Goal: Task Accomplishment & Management: Use online tool/utility

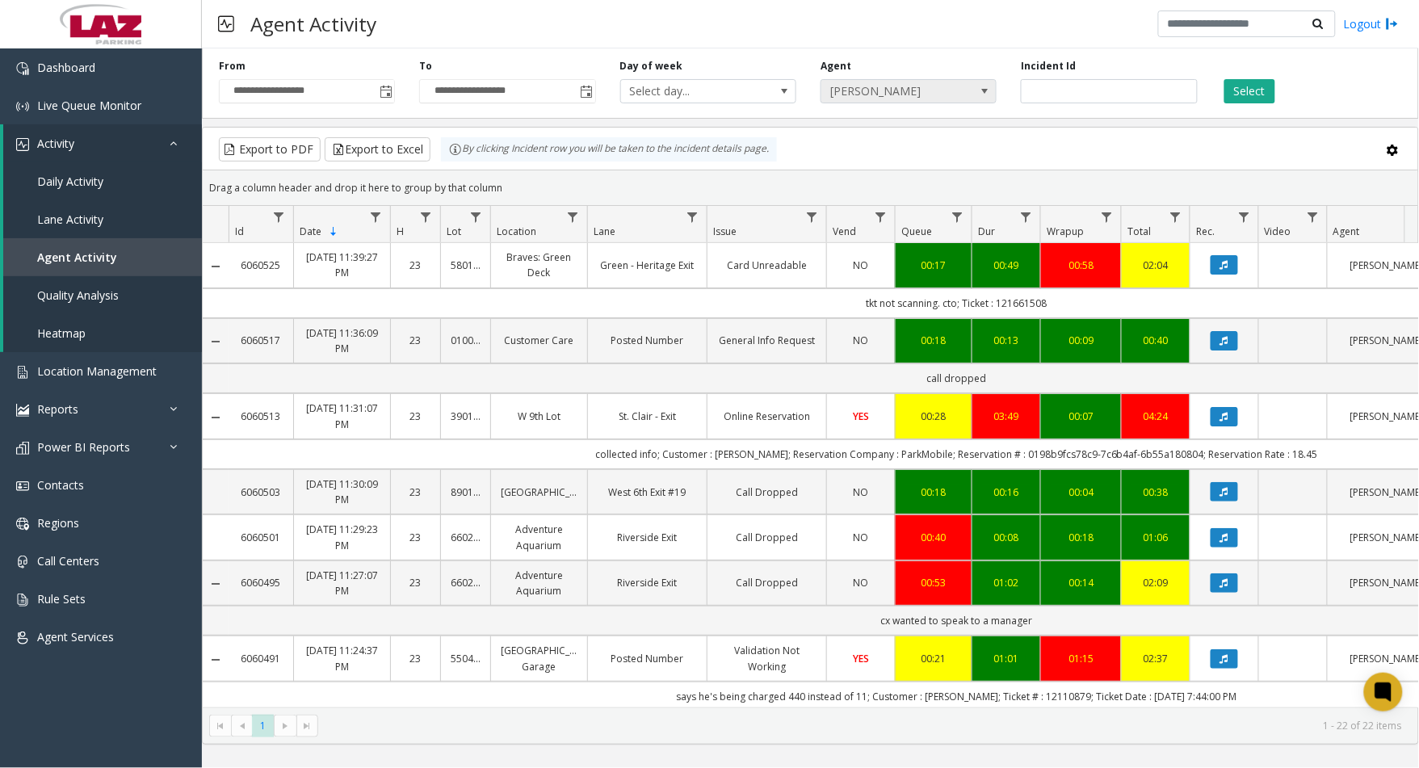
click at [902, 93] on span "[PERSON_NAME]" at bounding box center [892, 91] width 140 height 23
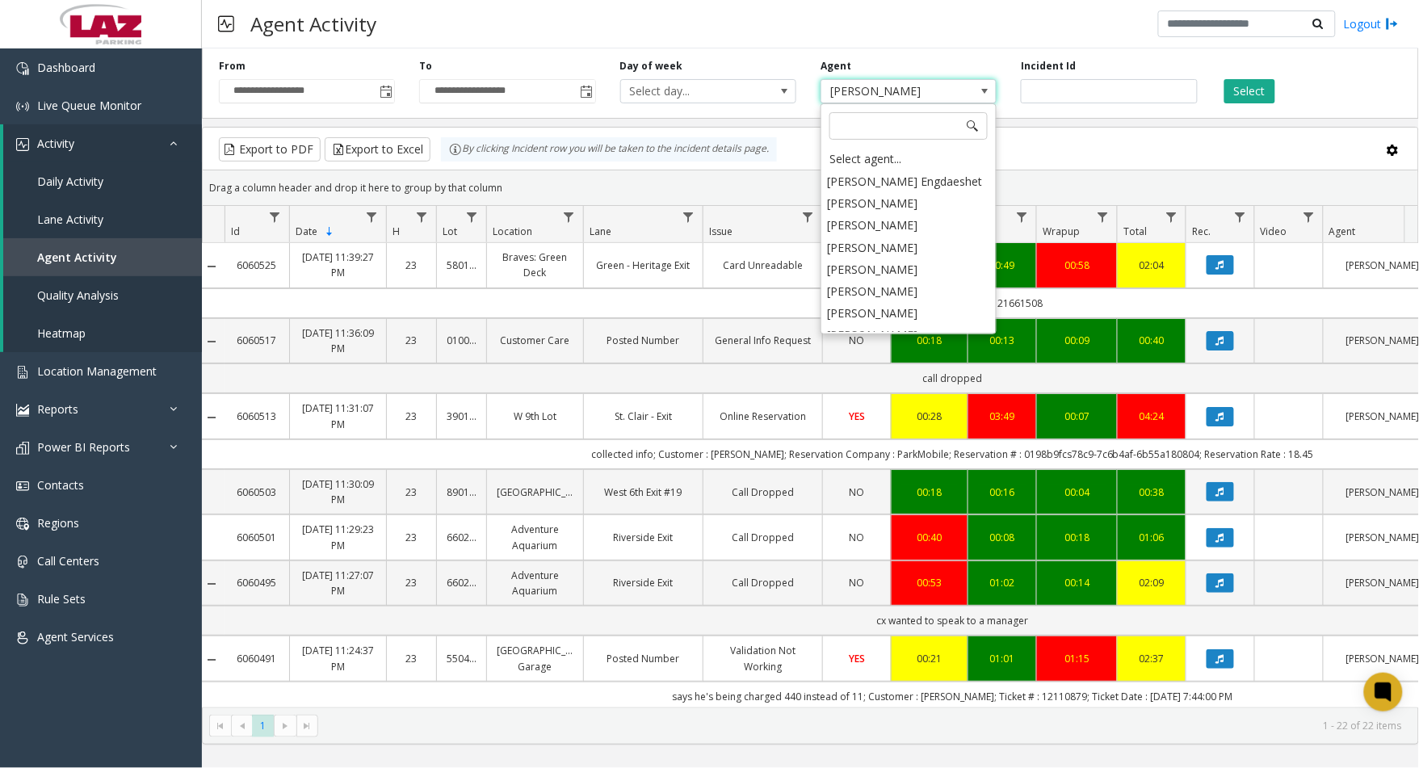
scroll to position [8301, 0]
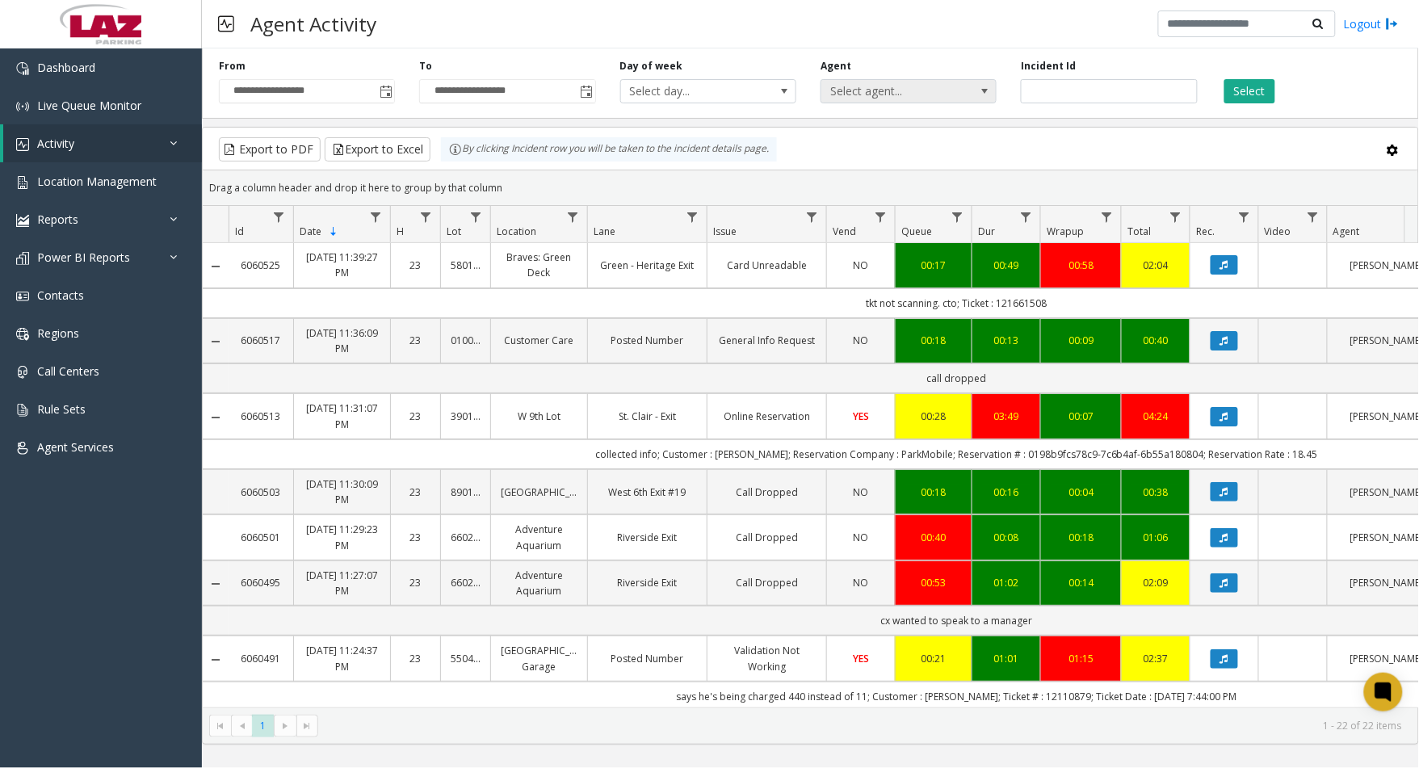
click at [851, 97] on span "Select agent..." at bounding box center [892, 91] width 140 height 23
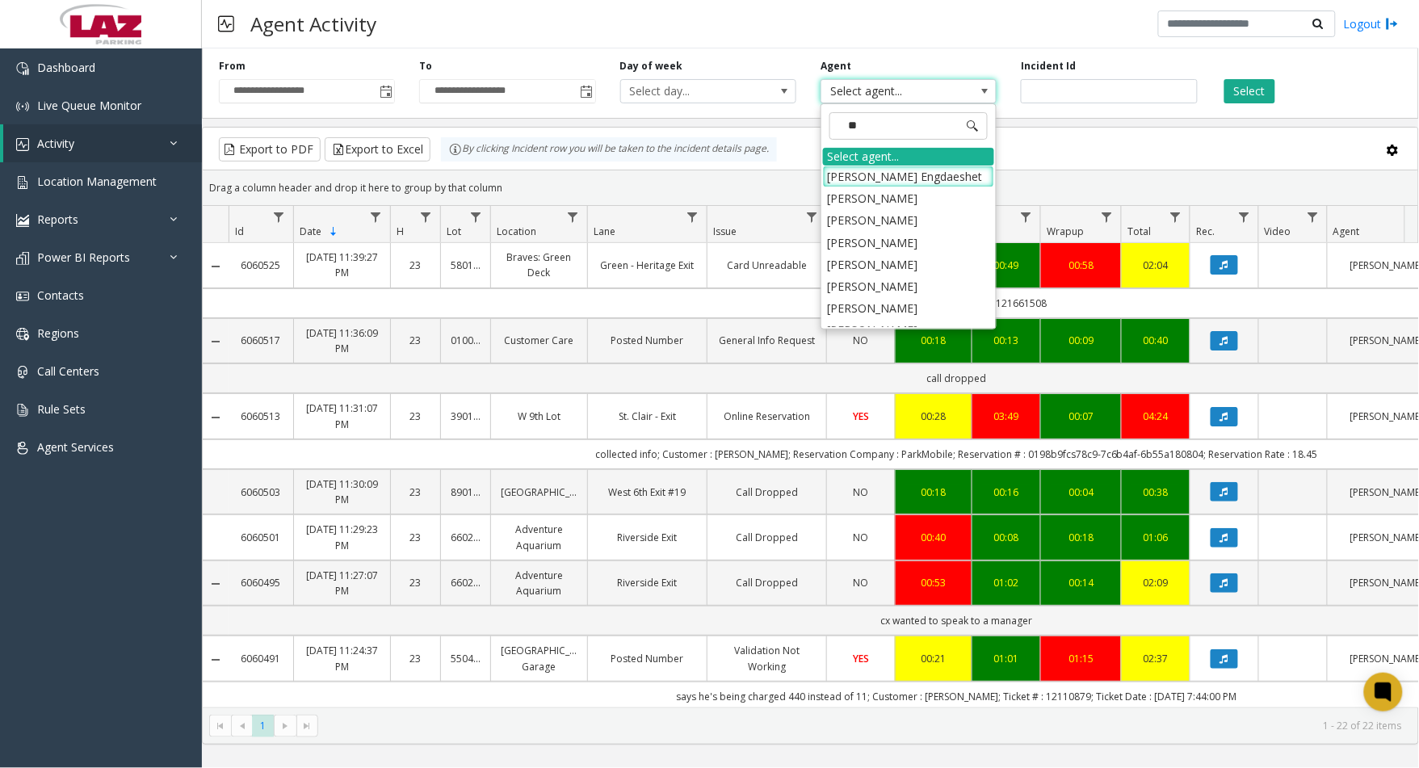
type input "***"
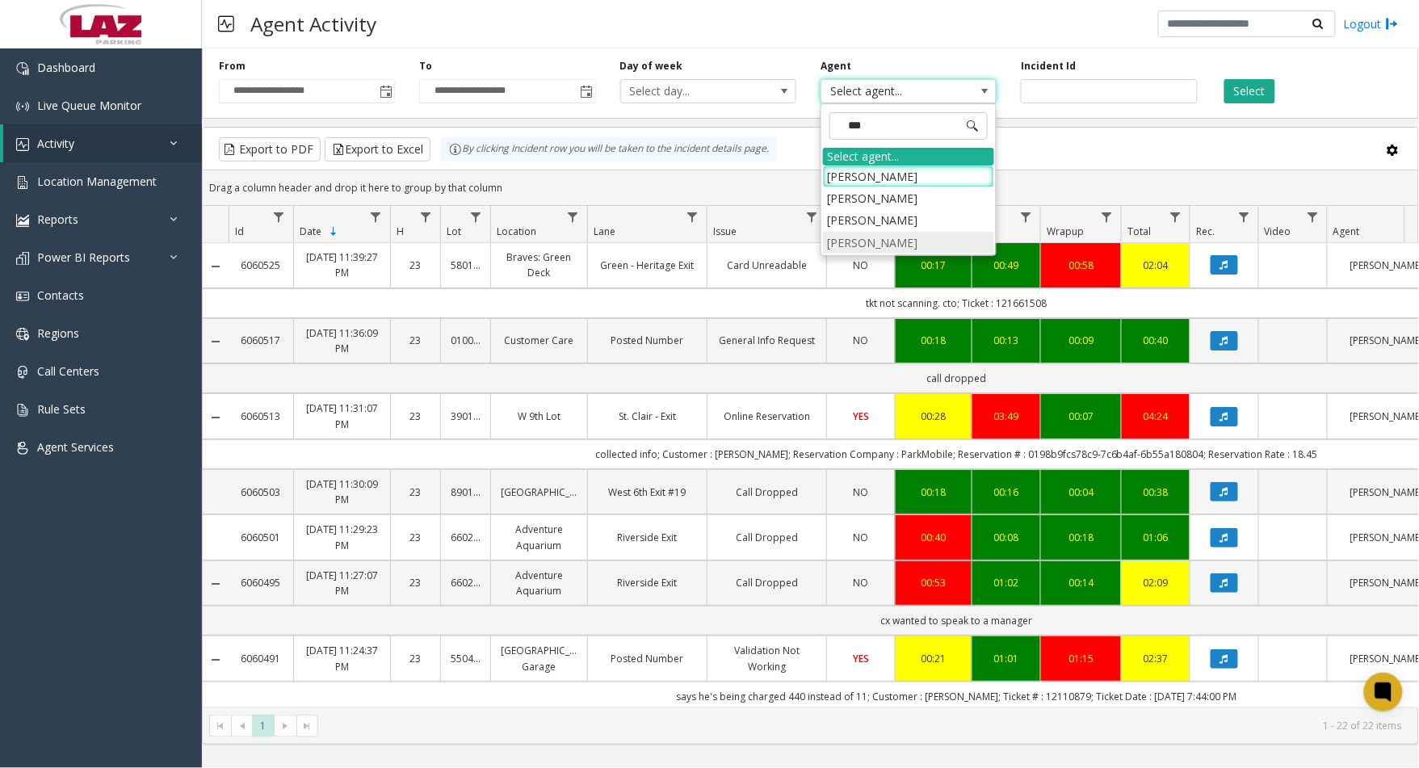
click at [848, 246] on li "[PERSON_NAME]" at bounding box center [908, 243] width 171 height 22
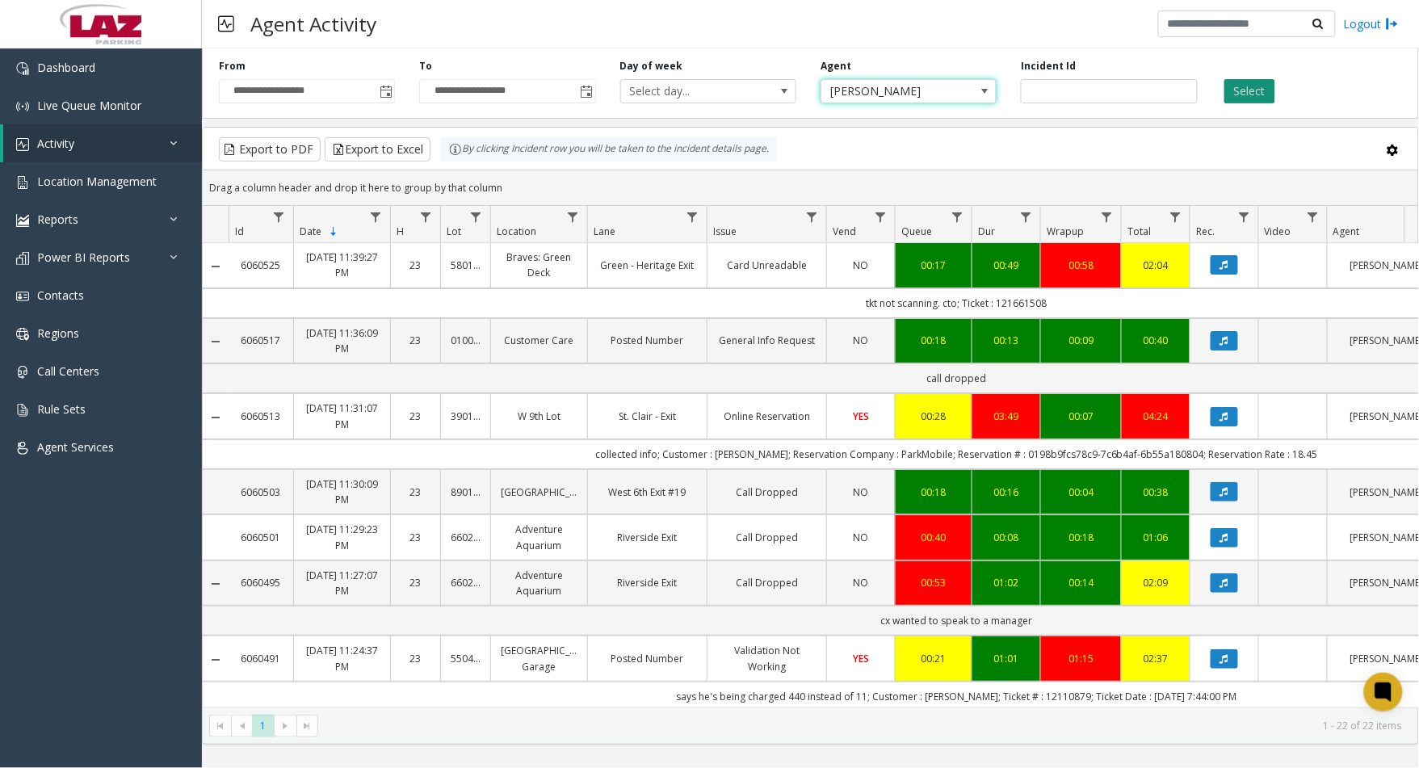
click at [1255, 93] on button "Select" at bounding box center [1250, 91] width 51 height 24
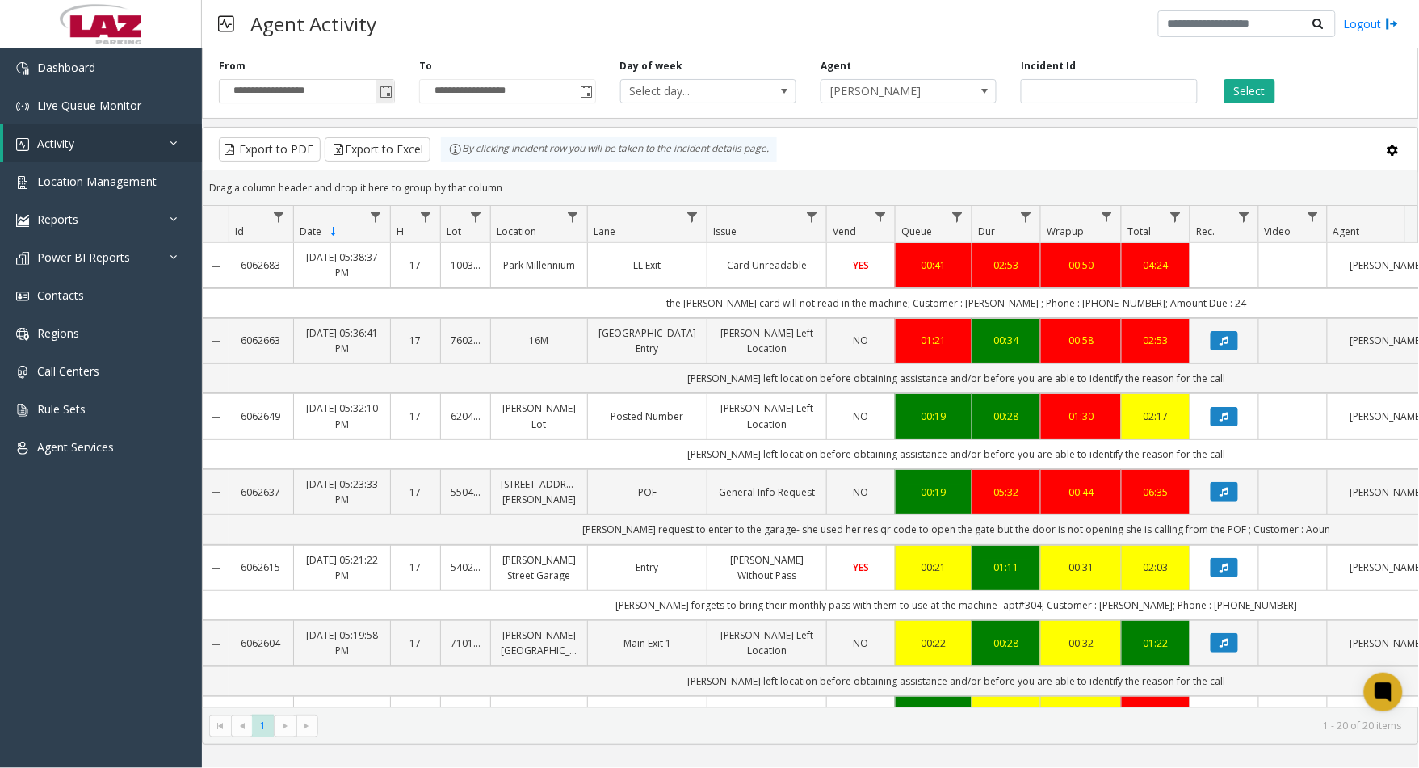
click at [381, 95] on span "Toggle popup" at bounding box center [386, 92] width 13 height 13
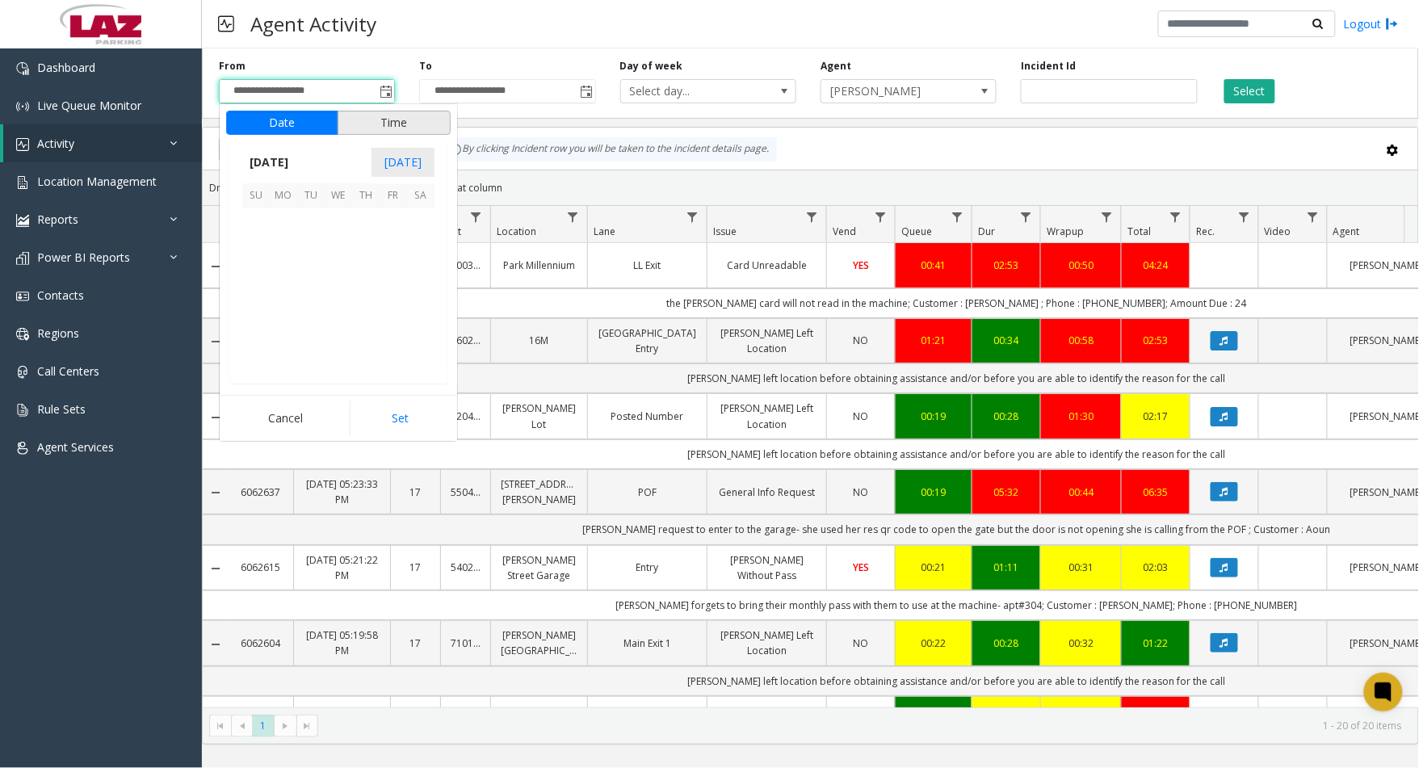
scroll to position [289687, 0]
click at [307, 311] on span "19" at bounding box center [310, 304] width 27 height 27
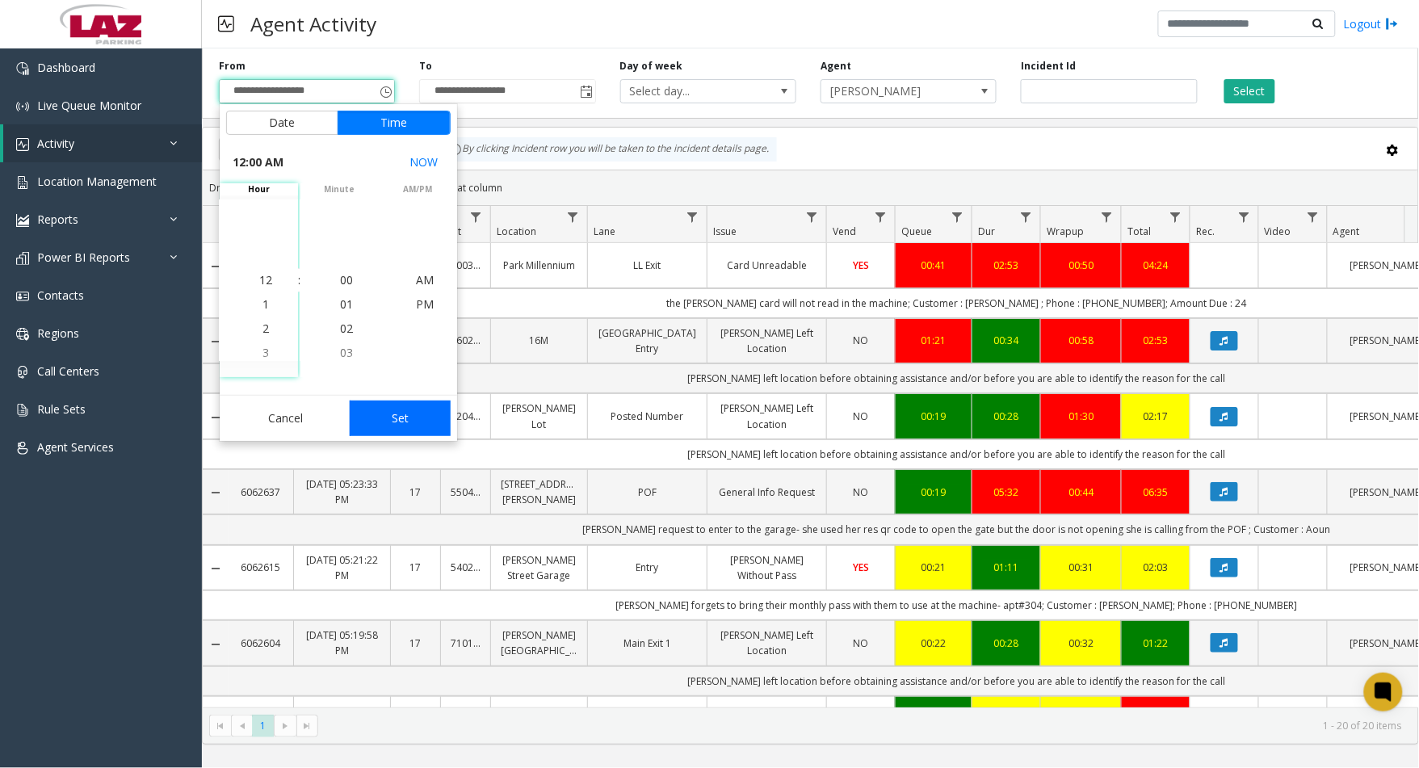
click at [392, 406] on button "Set" at bounding box center [401, 419] width 102 height 36
type input "**********"
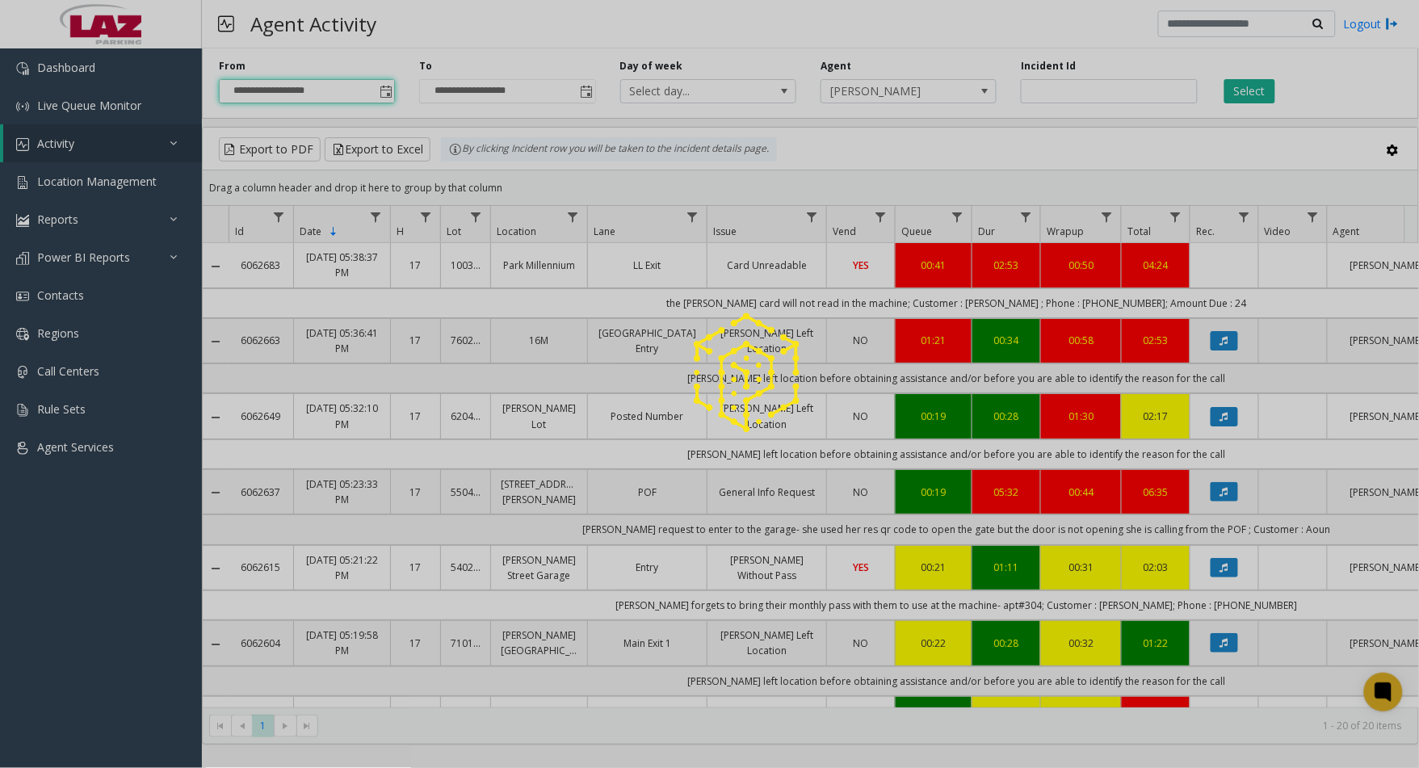
click at [1258, 86] on div at bounding box center [709, 384] width 1419 height 768
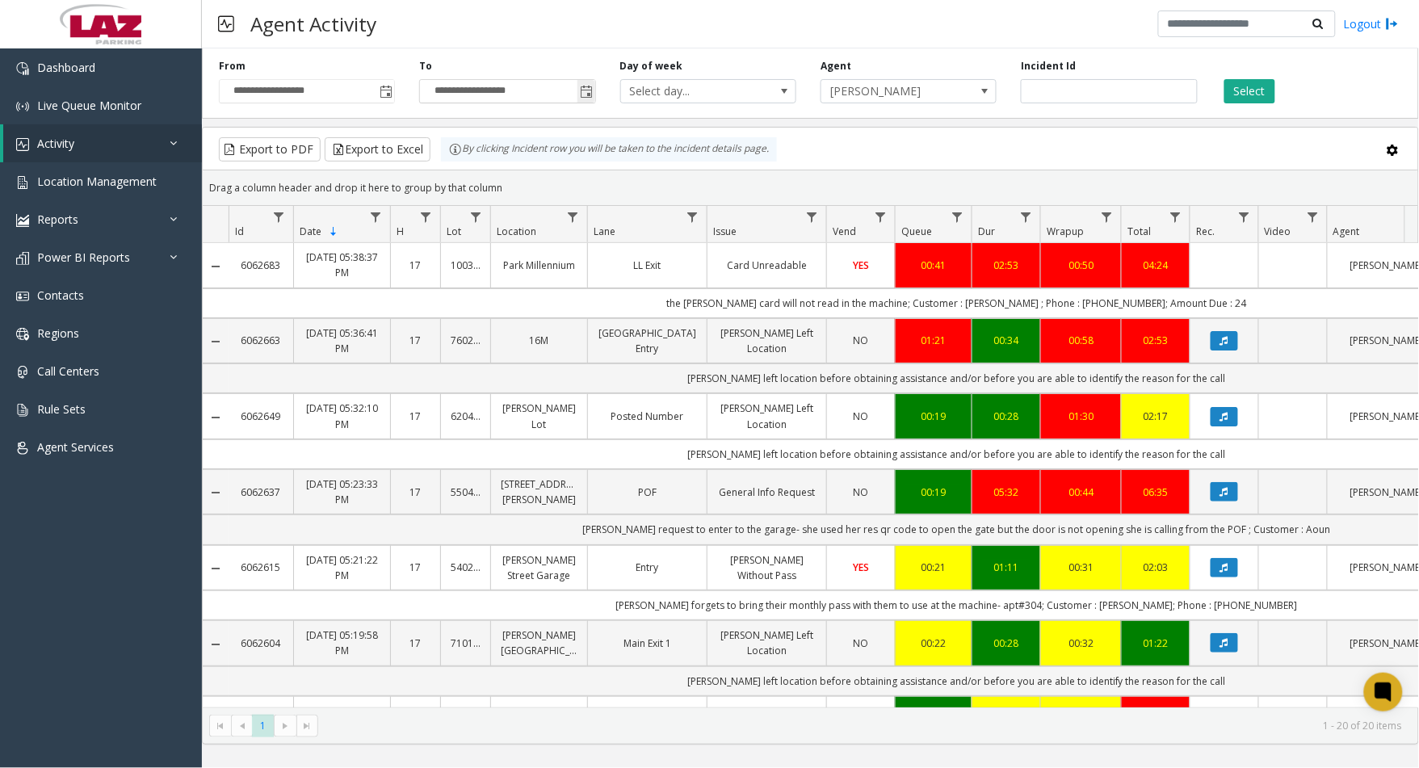
click at [581, 93] on span "Toggle popup" at bounding box center [587, 92] width 13 height 13
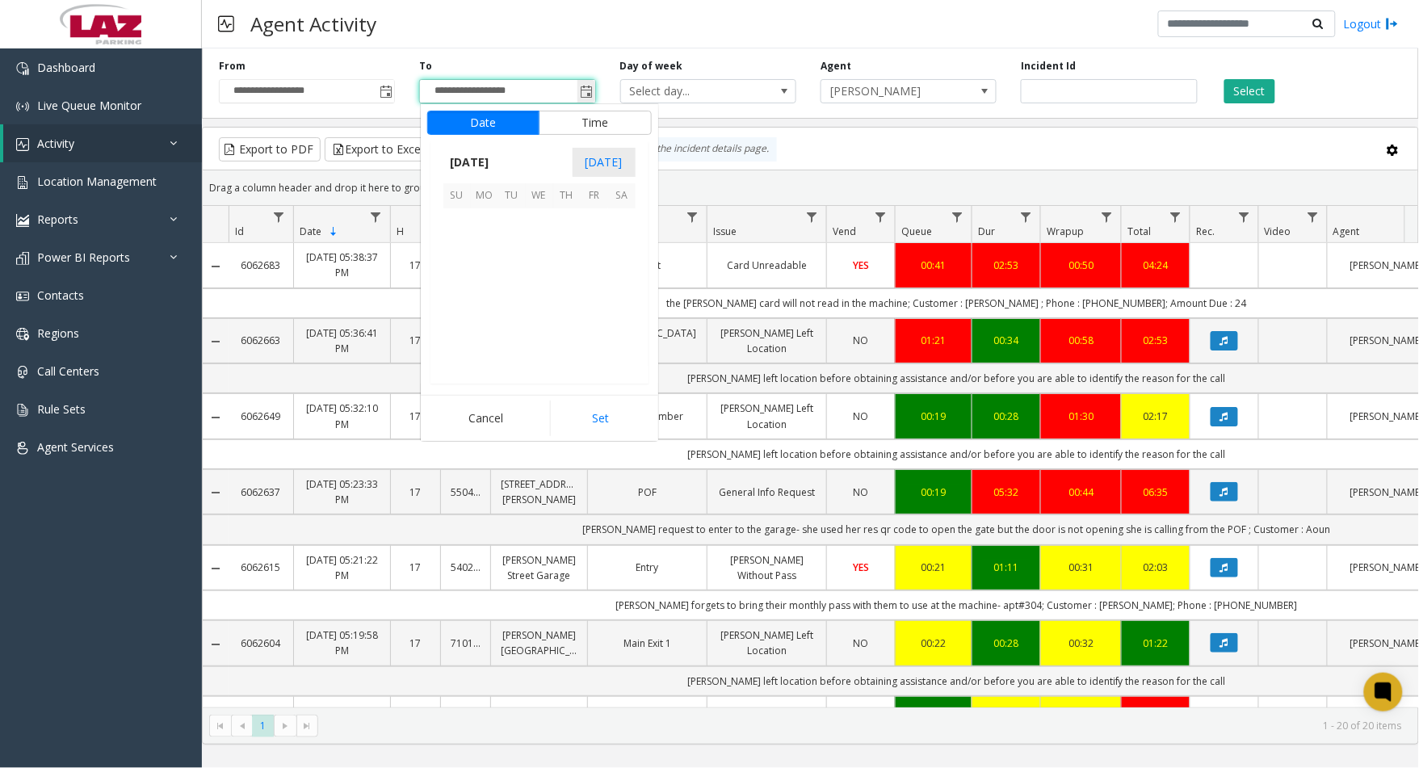
scroll to position [24, 0]
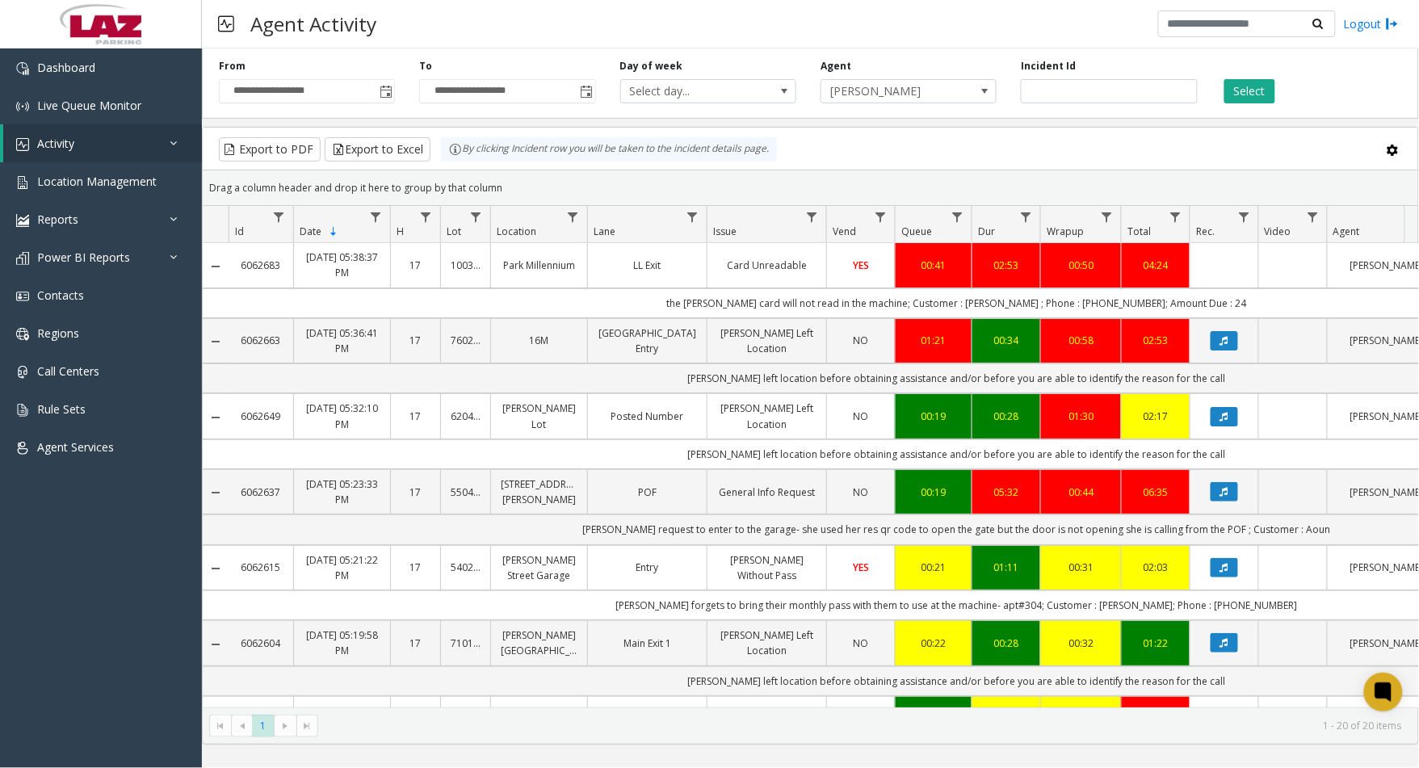
click at [511, 49] on div "**********" at bounding box center [810, 80] width 1217 height 77
click at [708, 98] on span "Select day..." at bounding box center [691, 91] width 140 height 23
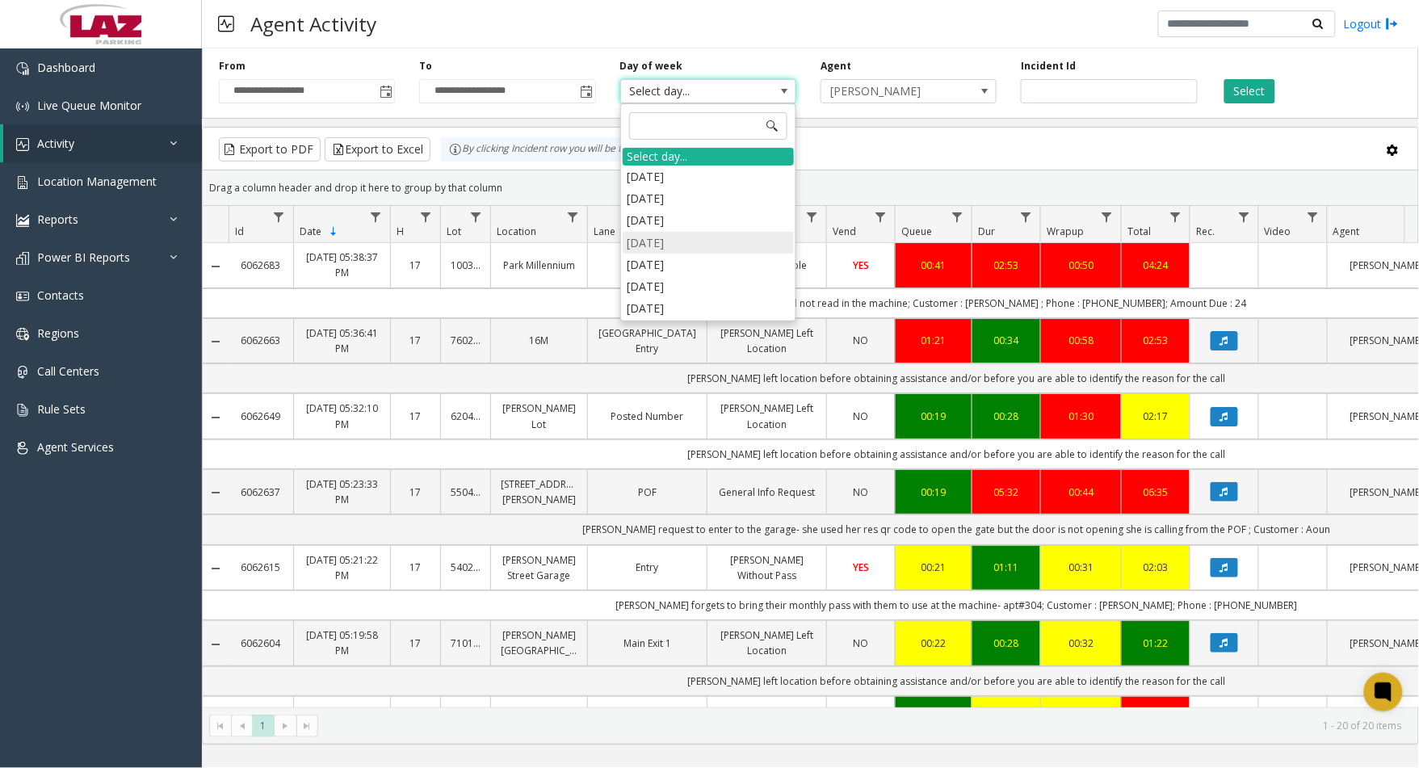
click at [671, 238] on li "[DATE]" at bounding box center [708, 243] width 171 height 22
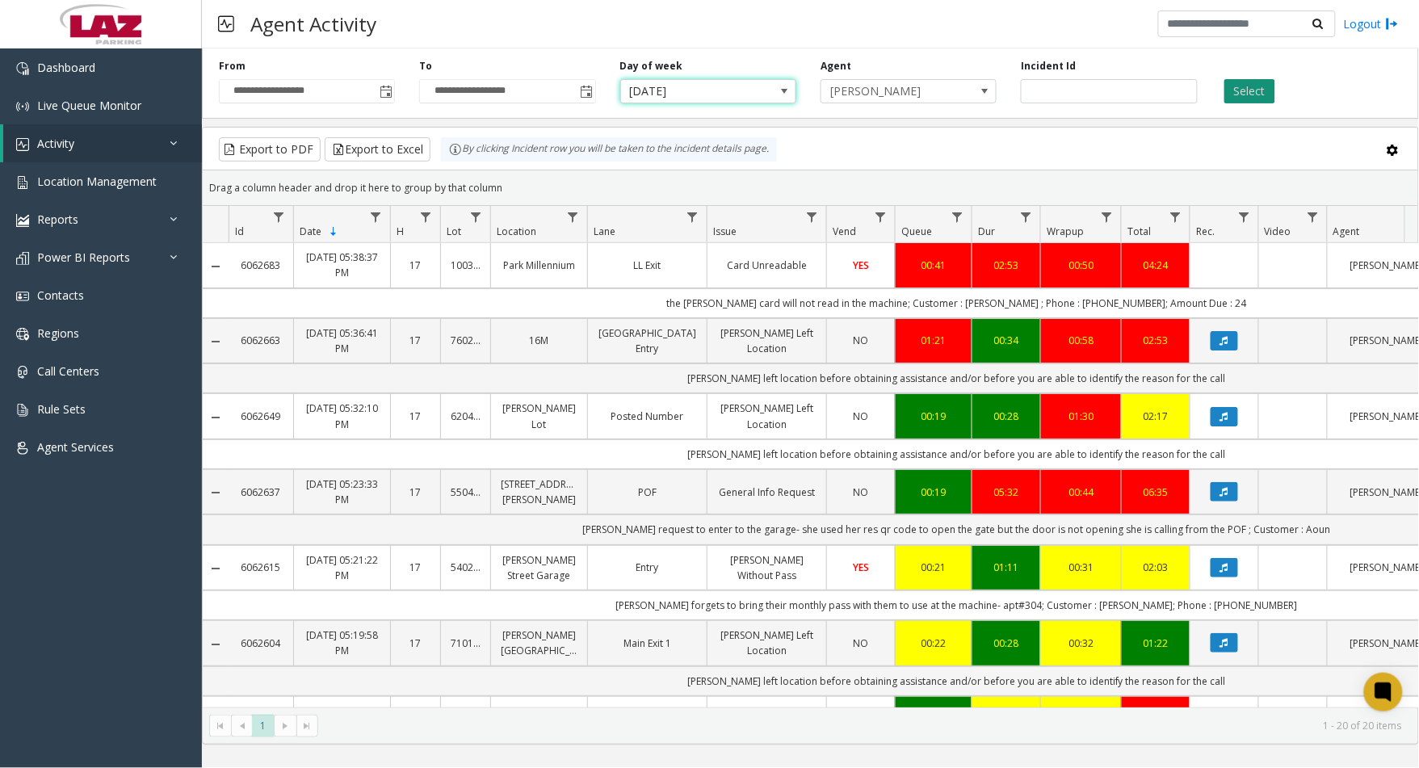
click at [1258, 83] on app-root "**********" at bounding box center [709, 384] width 1419 height 768
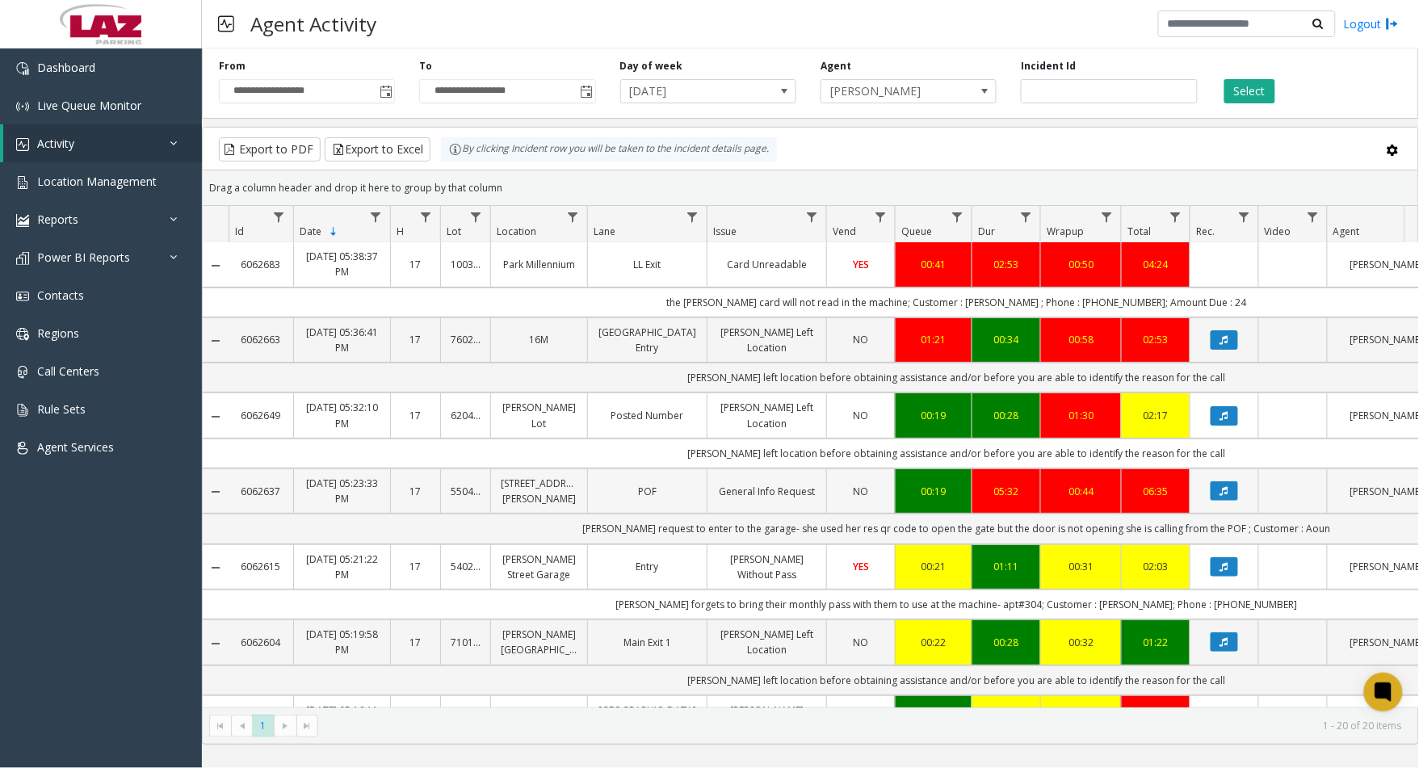
scroll to position [0, 0]
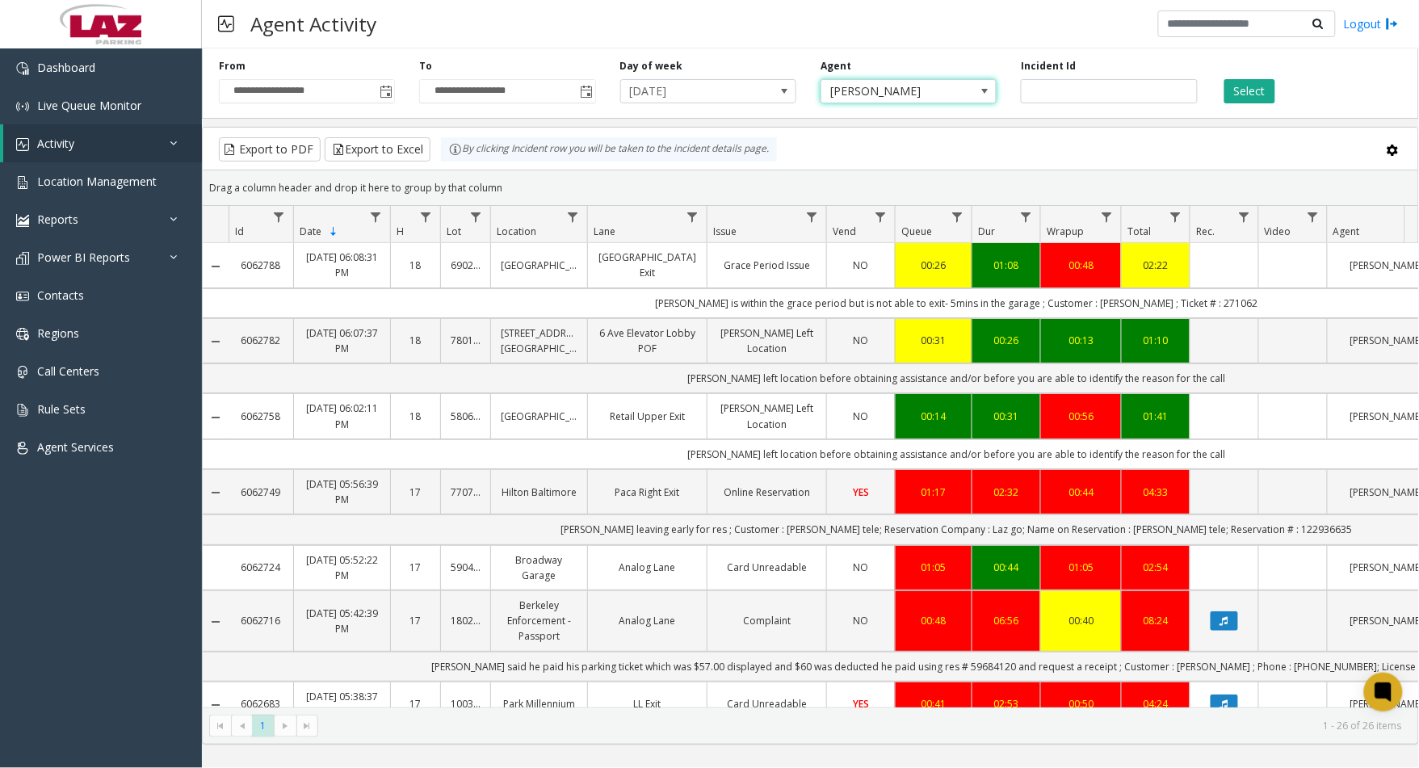
click at [931, 86] on span "[PERSON_NAME]" at bounding box center [892, 91] width 140 height 23
type input "******"
click at [914, 205] on li "[PERSON_NAME]" at bounding box center [908, 203] width 171 height 22
click at [1236, 90] on button "Select" at bounding box center [1250, 91] width 51 height 24
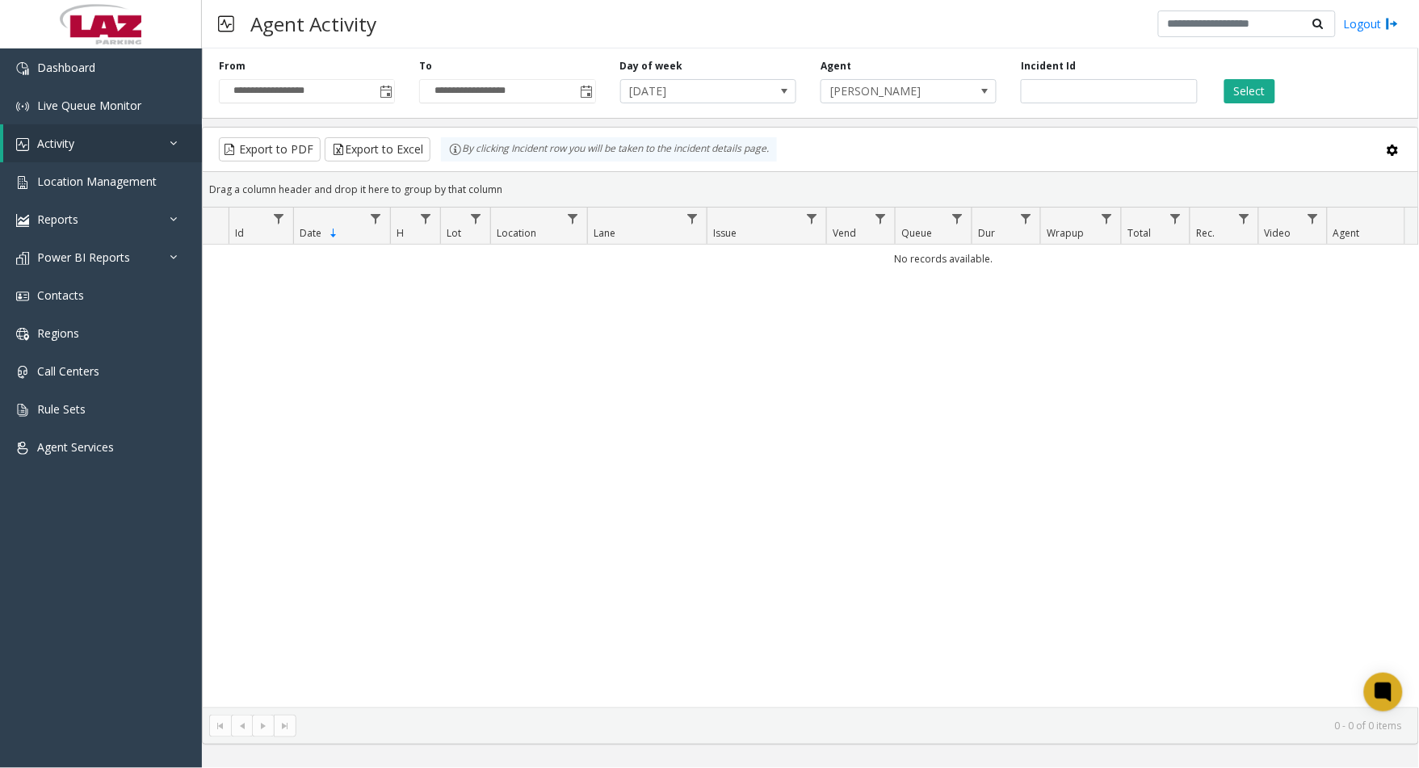
click at [918, 74] on div "Agent [PERSON_NAME]" at bounding box center [909, 81] width 200 height 44
click at [922, 86] on span "[PERSON_NAME]" at bounding box center [892, 91] width 140 height 23
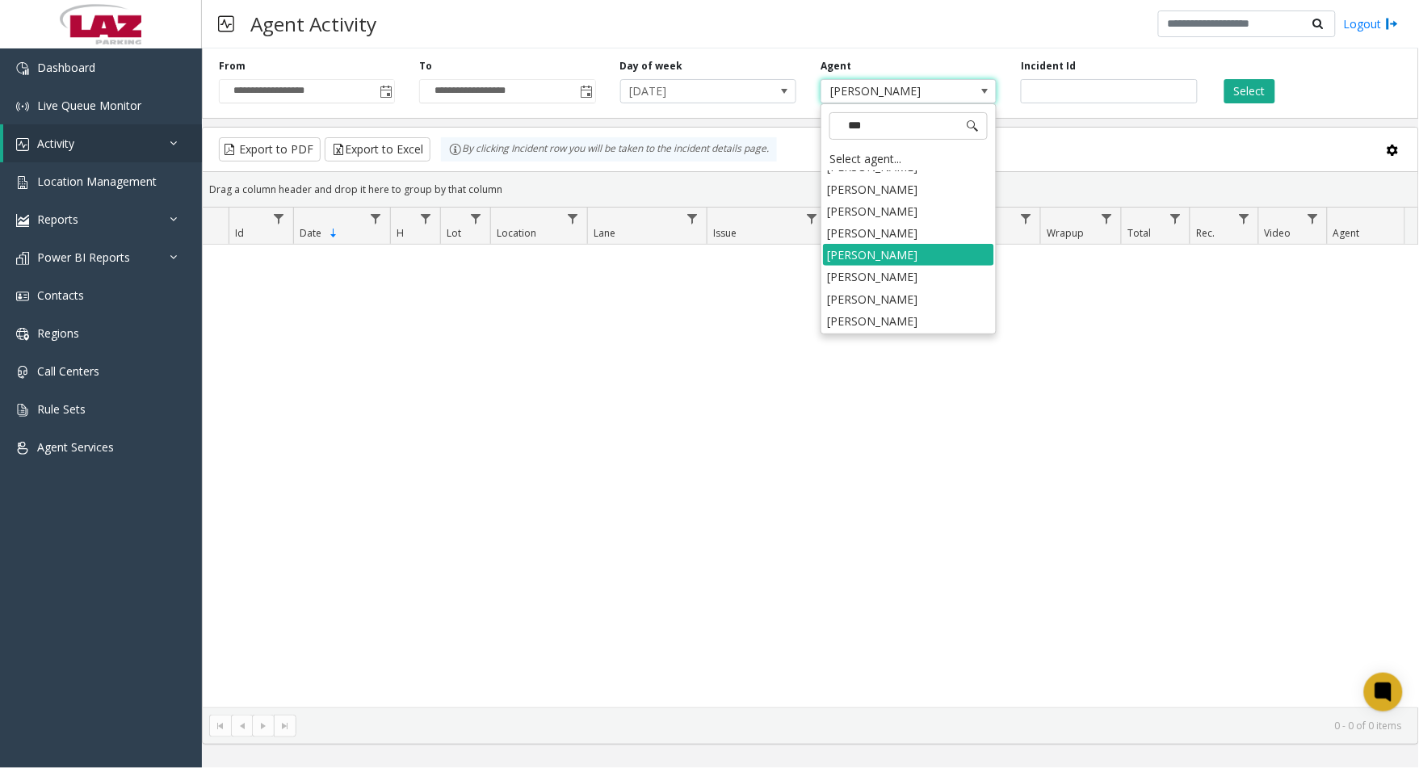
type input "****"
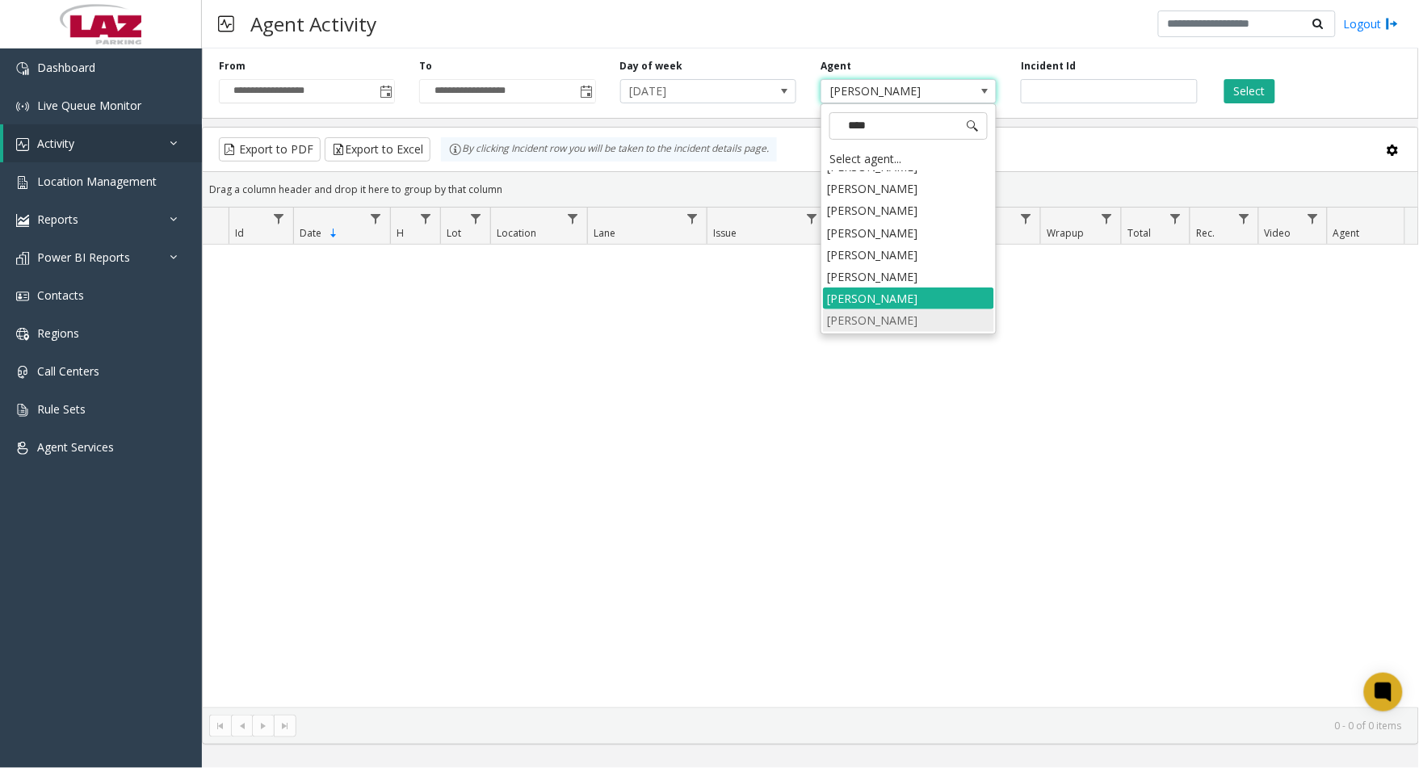
click at [895, 310] on li "[PERSON_NAME]" at bounding box center [908, 320] width 171 height 22
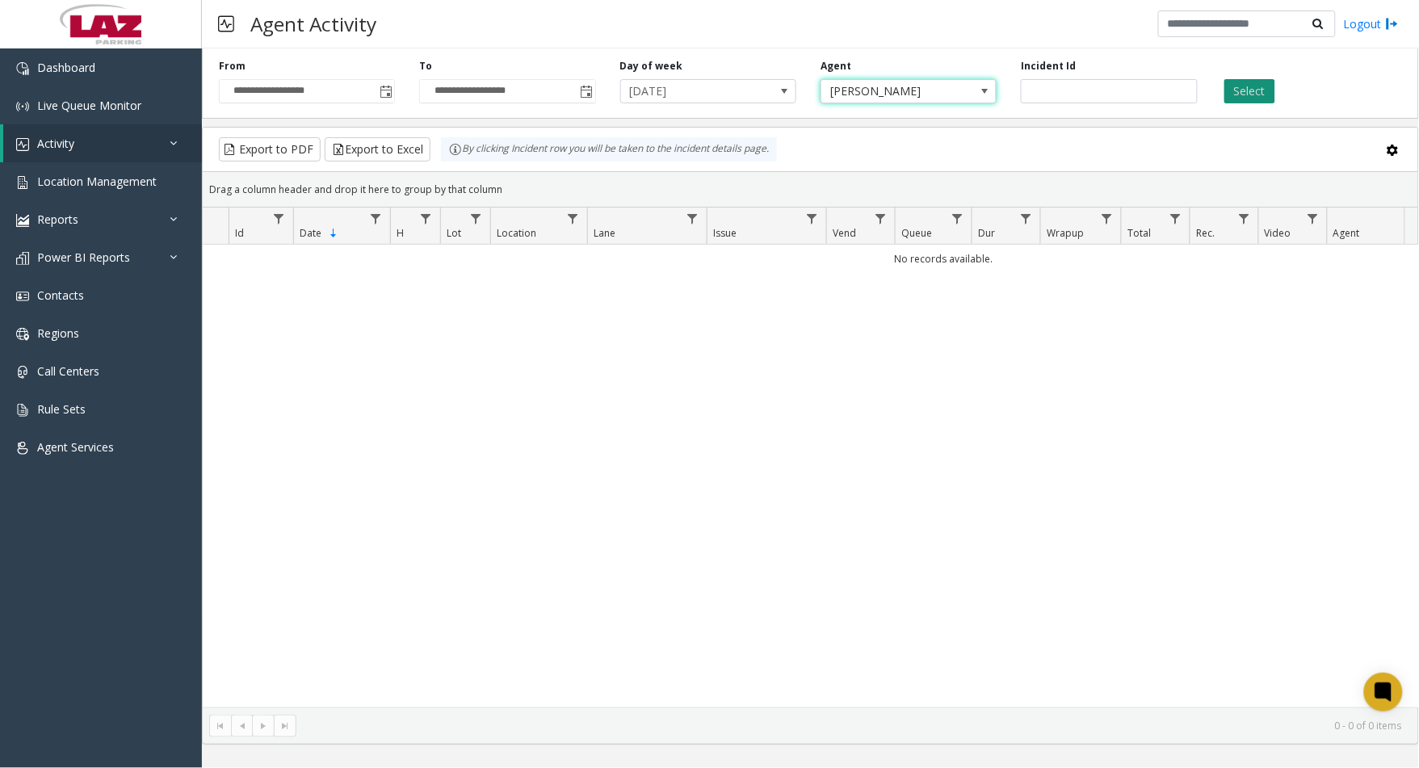
click at [1248, 90] on button "Select" at bounding box center [1250, 91] width 51 height 24
click at [1240, 86] on button "Select" at bounding box center [1250, 91] width 51 height 24
click at [398, 90] on div "**********" at bounding box center [307, 81] width 200 height 44
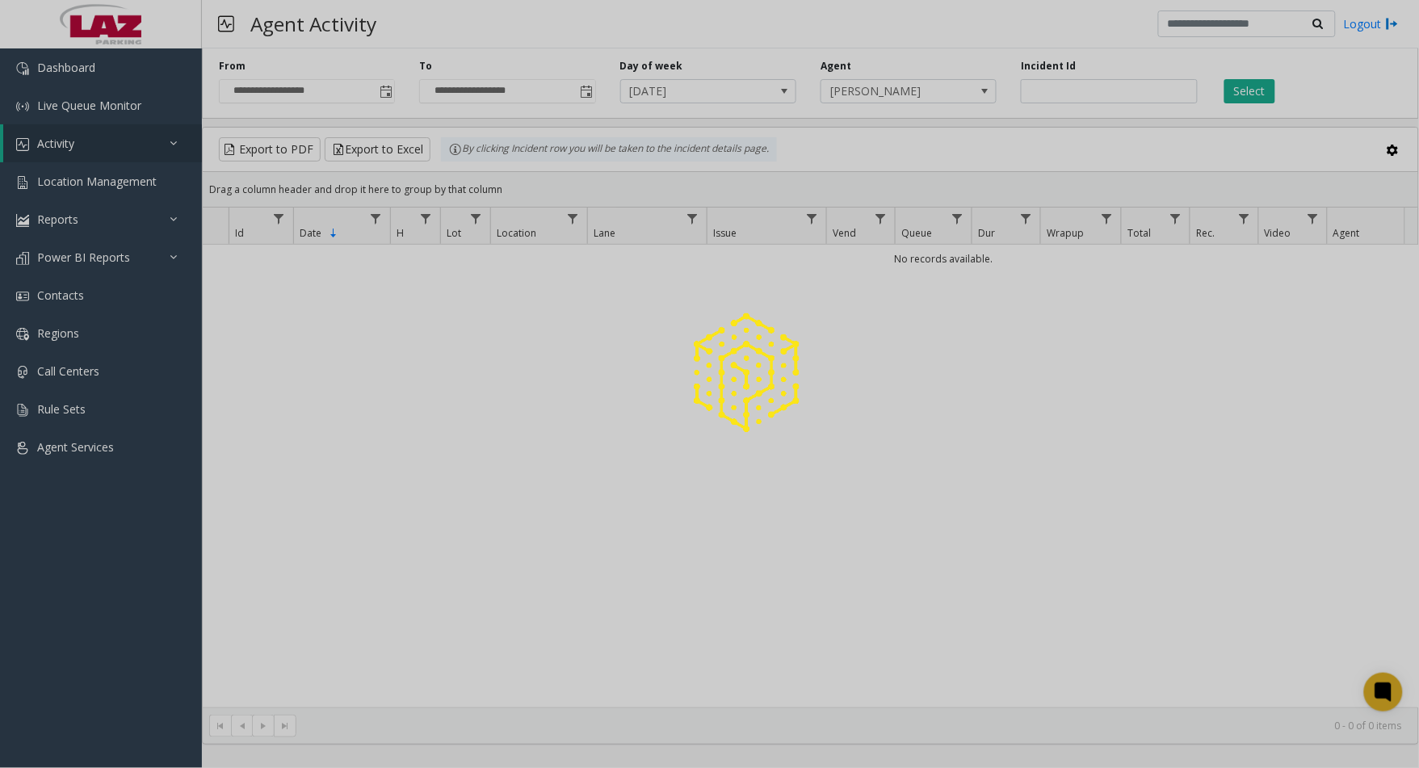
click at [393, 90] on div at bounding box center [709, 384] width 1419 height 768
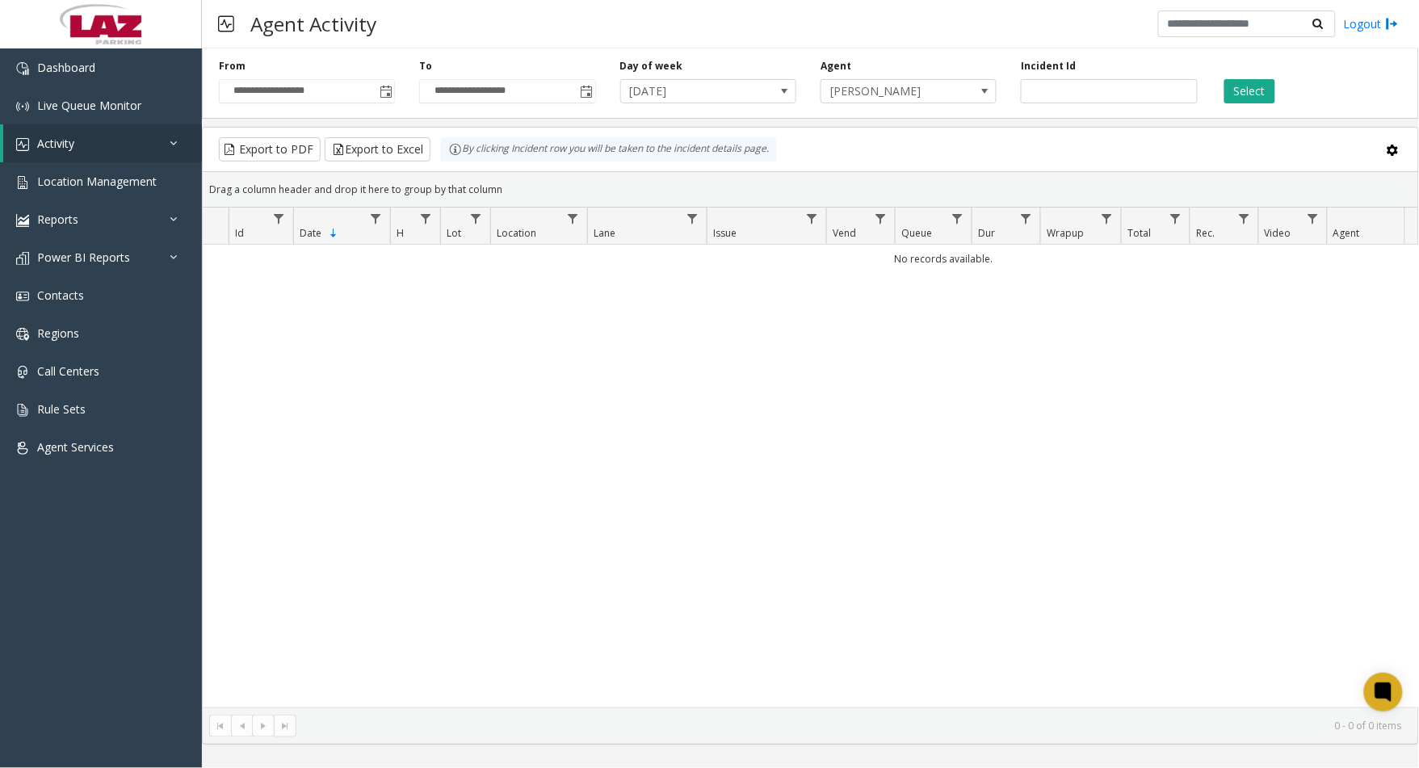
click at [390, 91] on span "Toggle popup" at bounding box center [386, 92] width 13 height 13
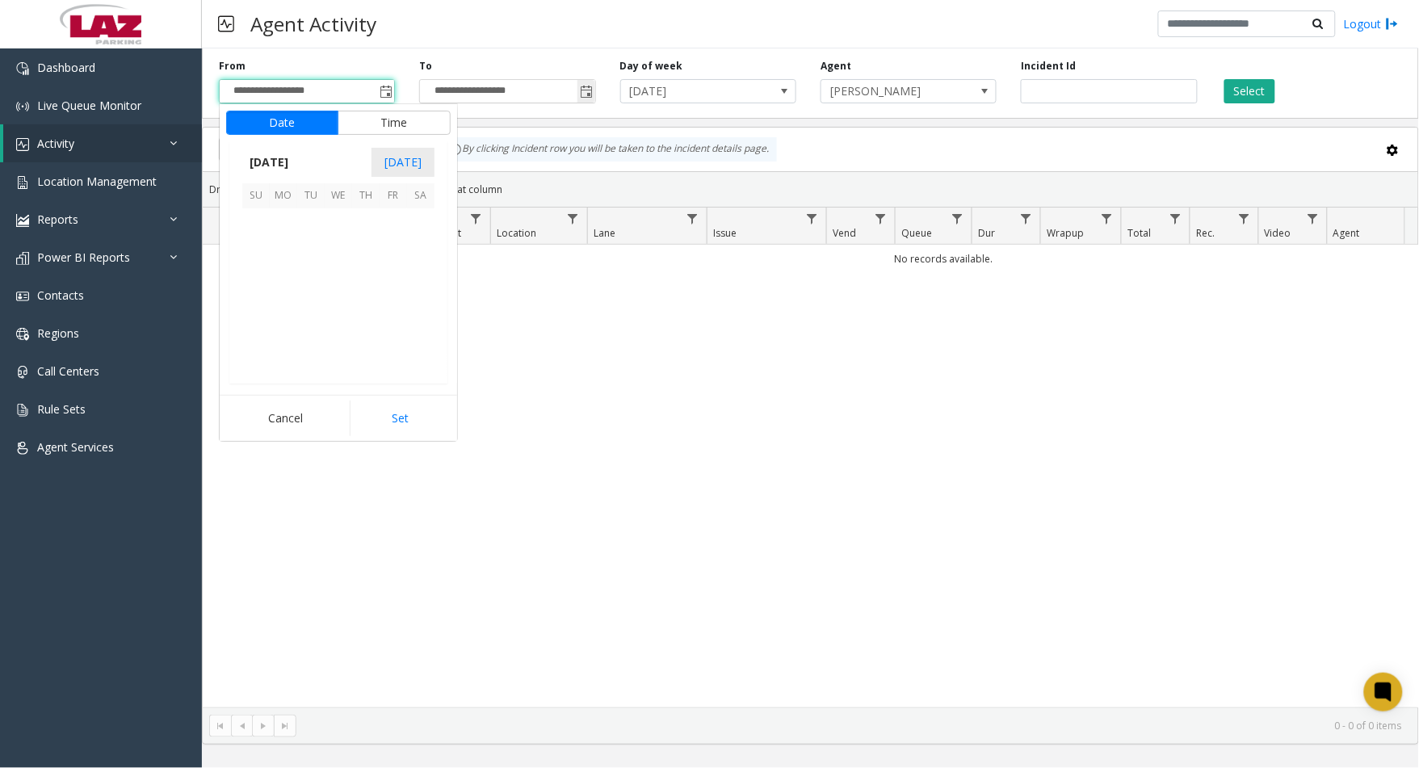
scroll to position [289687, 0]
click at [277, 305] on span "18" at bounding box center [283, 304] width 27 height 27
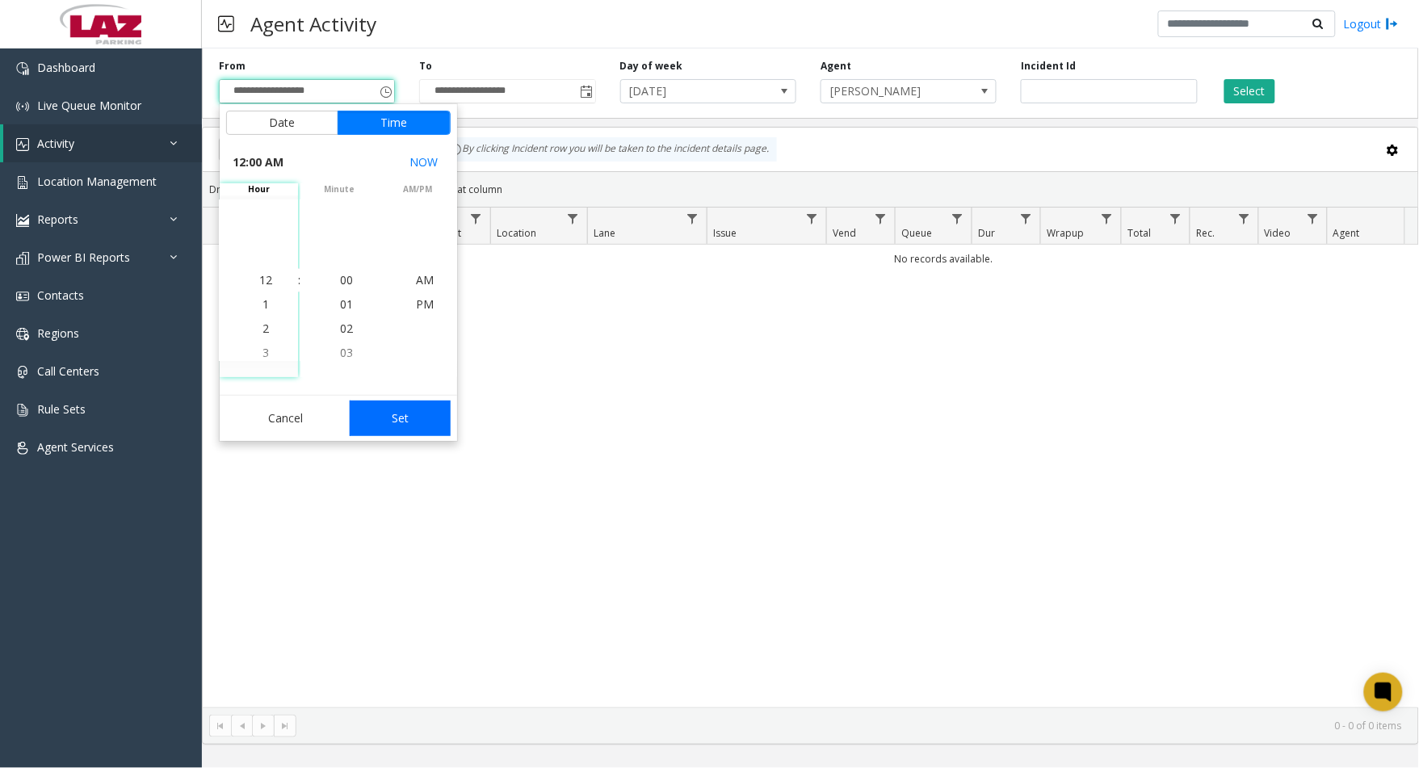
click at [410, 418] on button "Set" at bounding box center [401, 419] width 102 height 36
type input "**********"
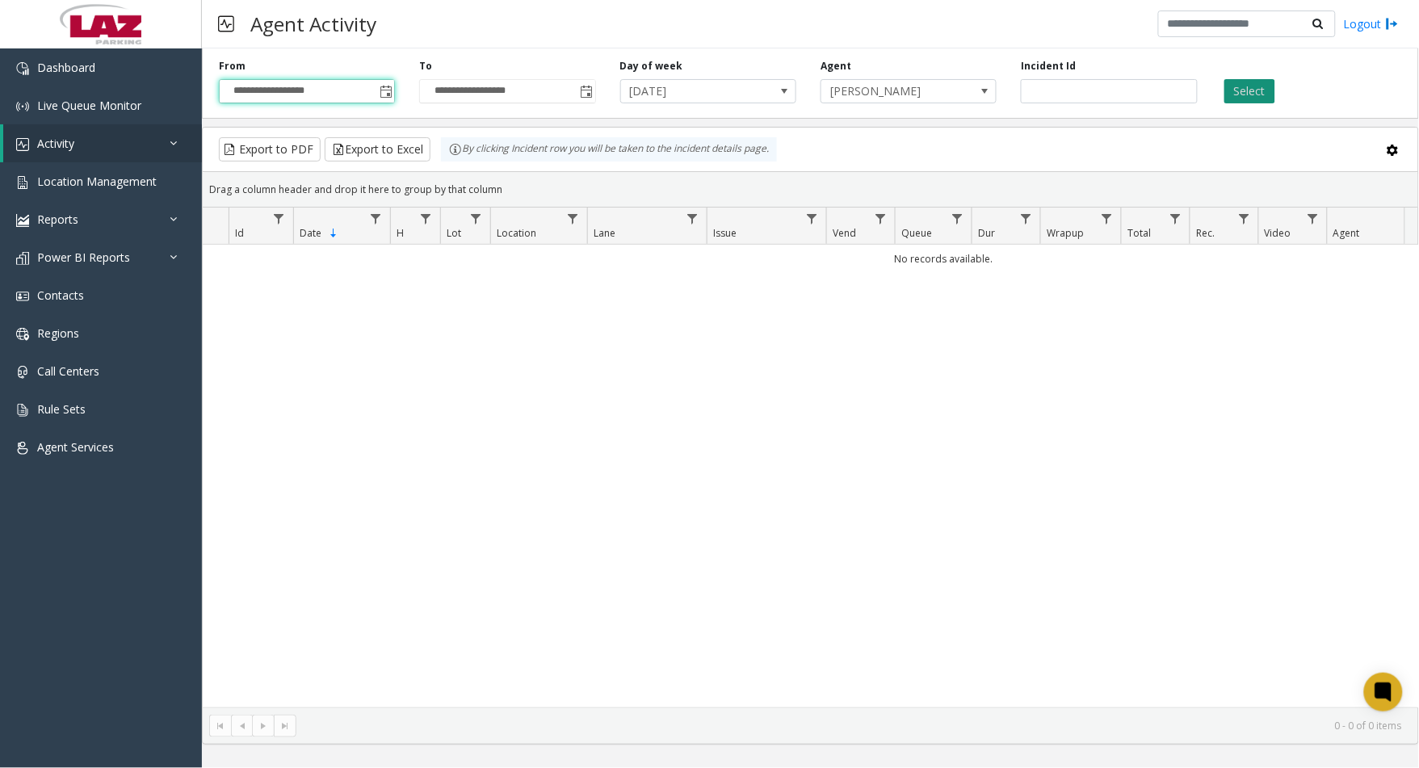
click at [1249, 91] on button "Select" at bounding box center [1250, 91] width 51 height 24
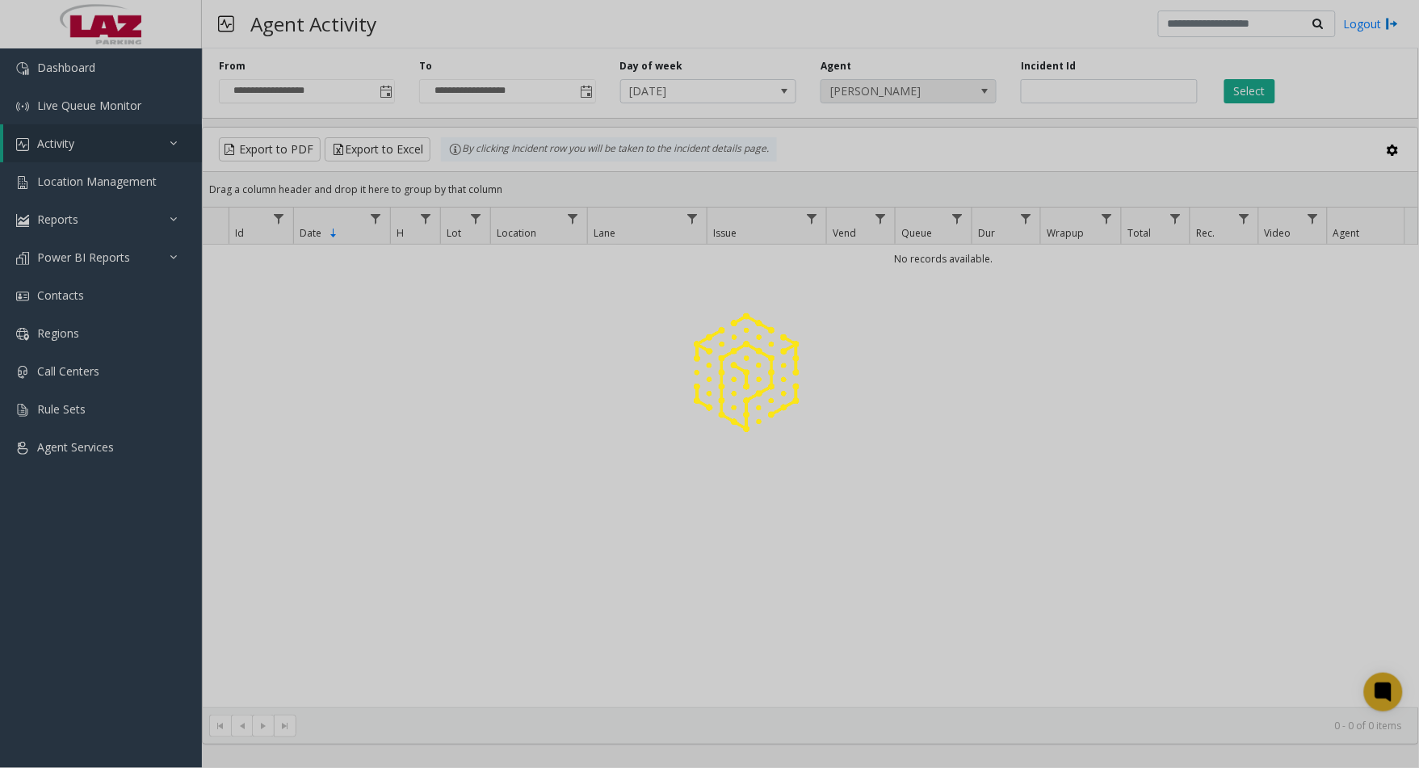
click at [954, 90] on div at bounding box center [709, 384] width 1419 height 768
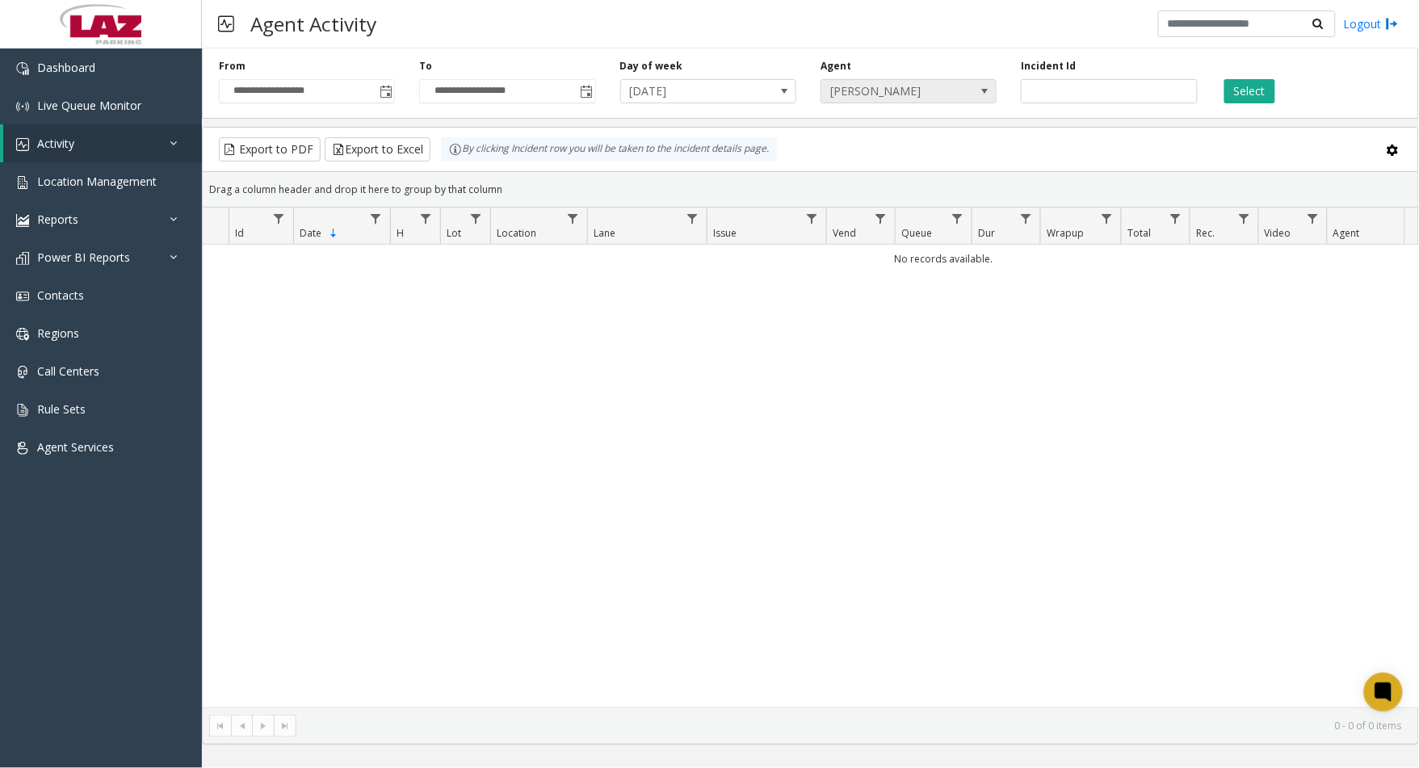
click at [944, 90] on span "[PERSON_NAME]" at bounding box center [892, 91] width 140 height 23
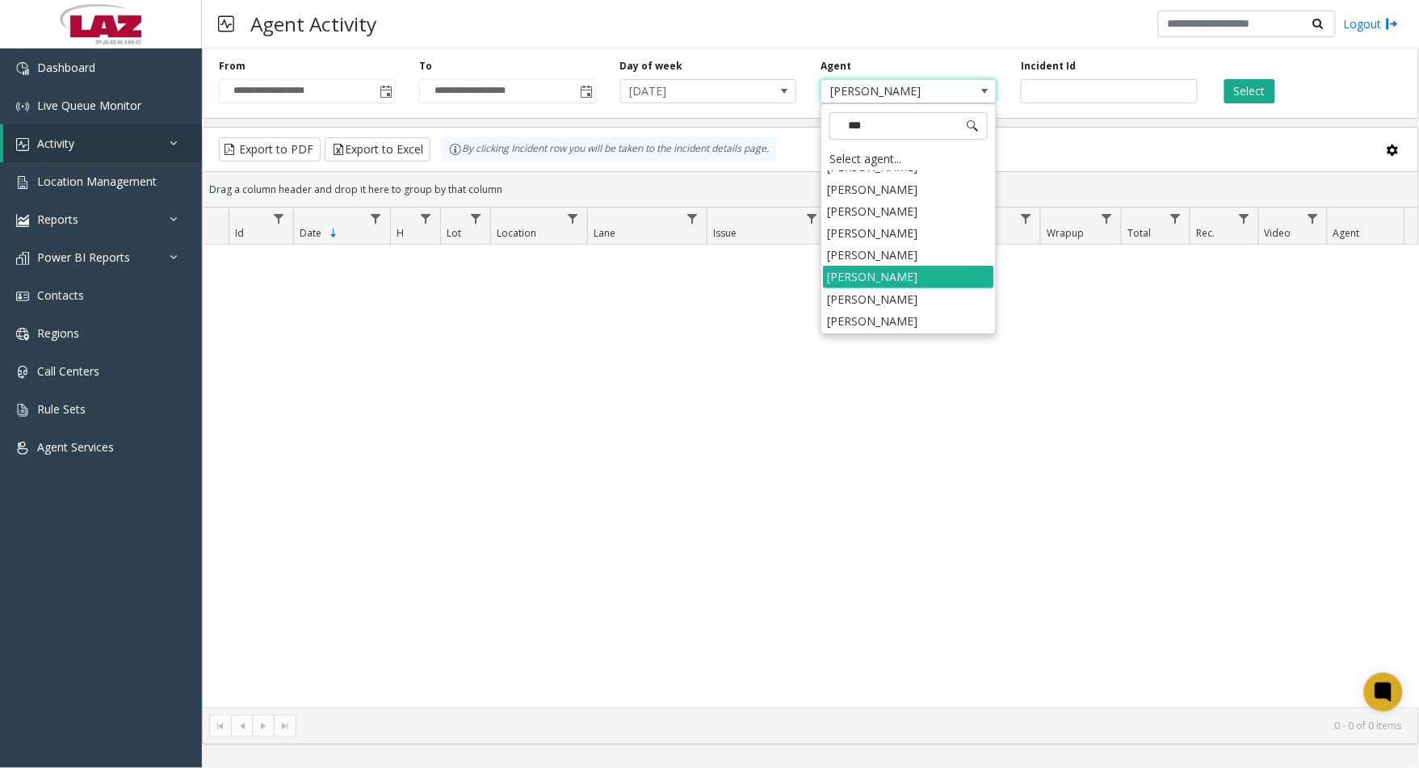
type input "****"
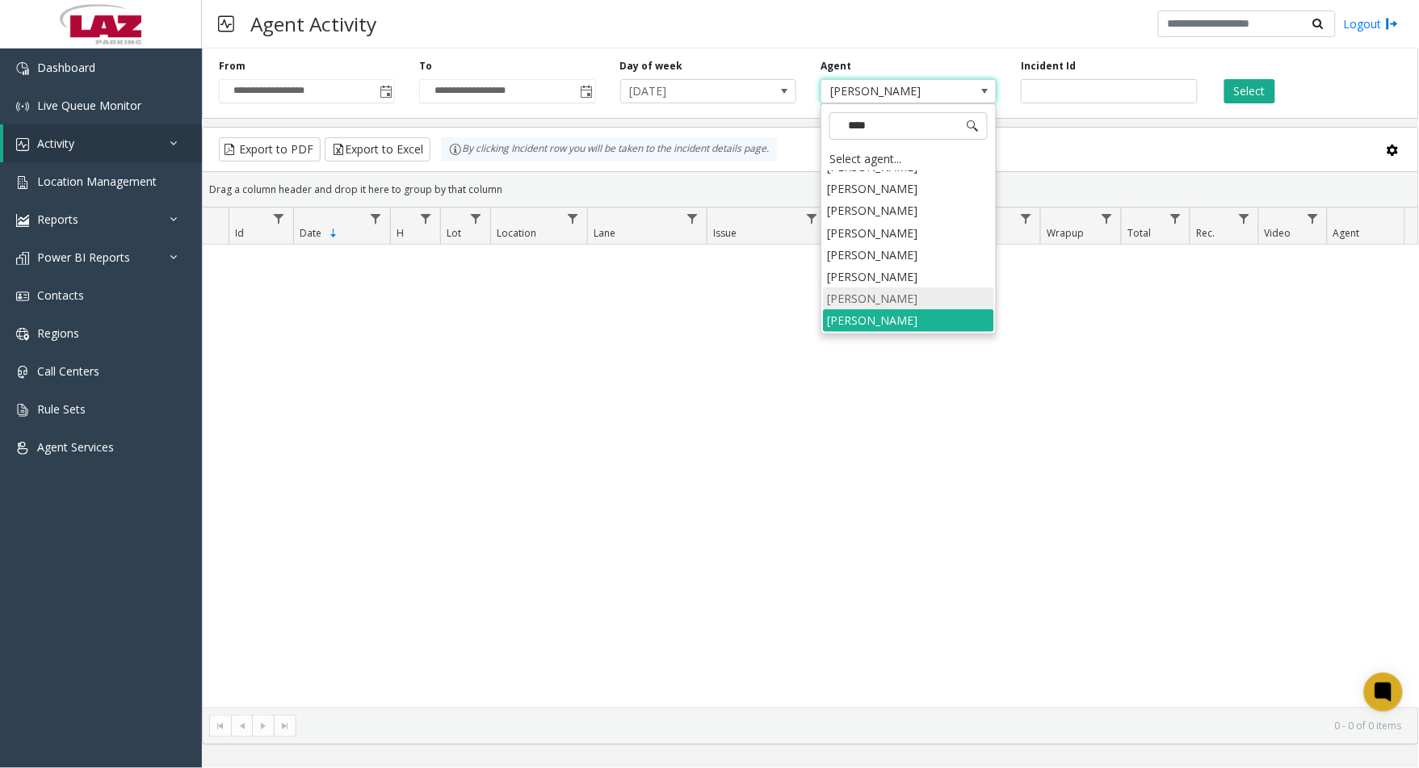
click at [900, 304] on li "[PERSON_NAME]" at bounding box center [908, 299] width 171 height 22
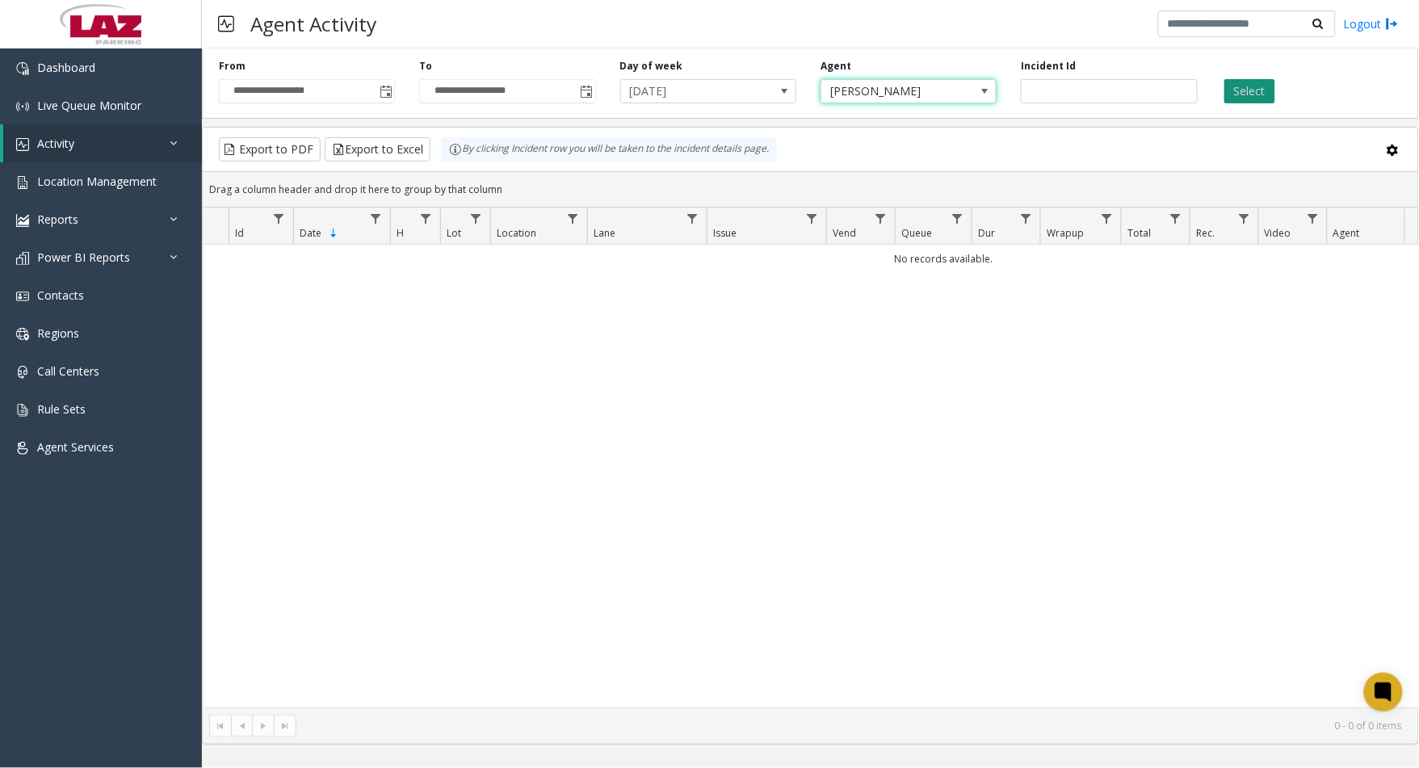
click at [1255, 87] on button "Select" at bounding box center [1250, 91] width 51 height 24
click at [389, 97] on span "Toggle popup" at bounding box center [386, 92] width 13 height 13
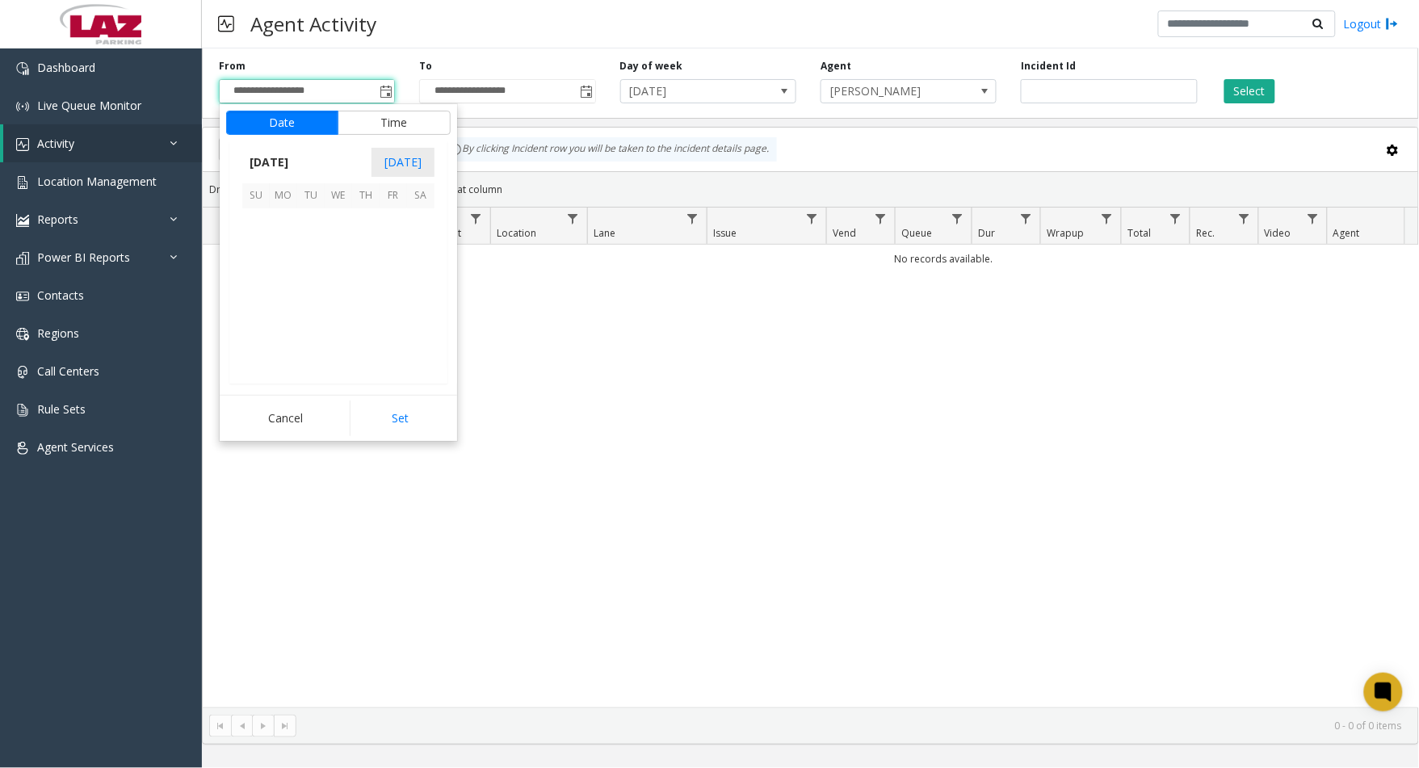
scroll to position [289687, 0]
click at [252, 309] on span "17" at bounding box center [255, 304] width 27 height 27
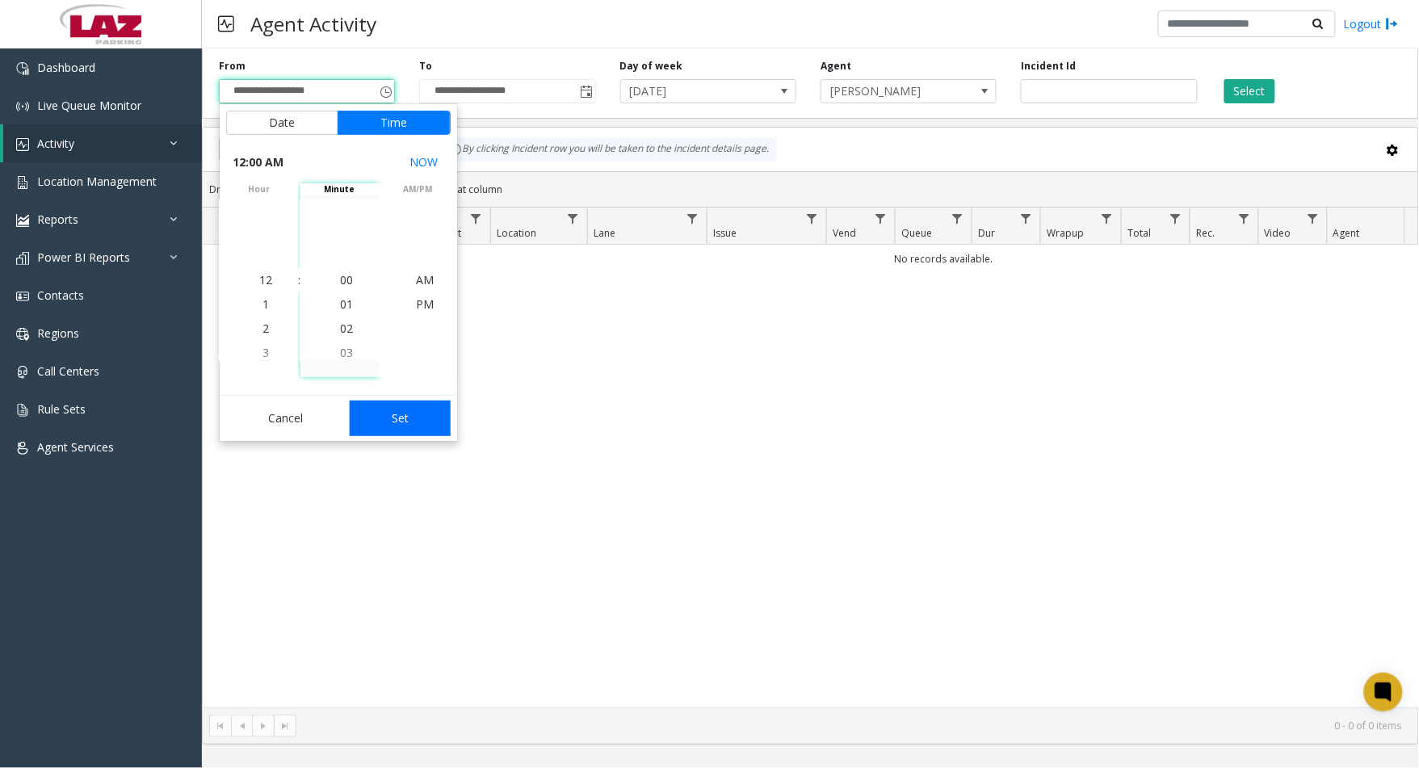
click at [366, 404] on button "Set" at bounding box center [401, 419] width 102 height 36
type input "**********"
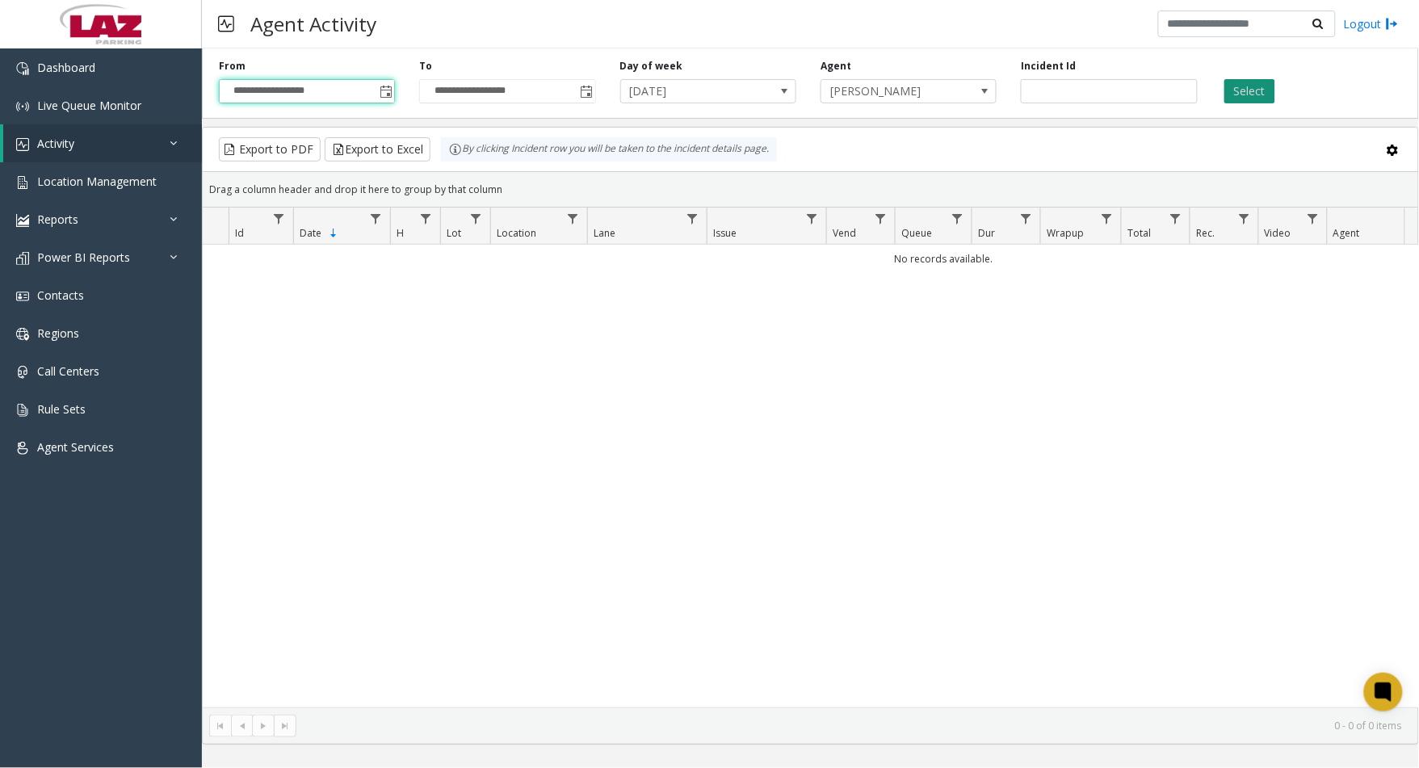
click at [1231, 101] on button "Select" at bounding box center [1250, 91] width 51 height 24
drag, startPoint x: 1231, startPoint y: 101, endPoint x: 1248, endPoint y: 87, distance: 21.8
click at [1248, 87] on button "Select" at bounding box center [1250, 91] width 51 height 24
click at [380, 95] on app-root "**********" at bounding box center [709, 384] width 1419 height 768
click at [939, 90] on span "[PERSON_NAME]" at bounding box center [892, 91] width 140 height 23
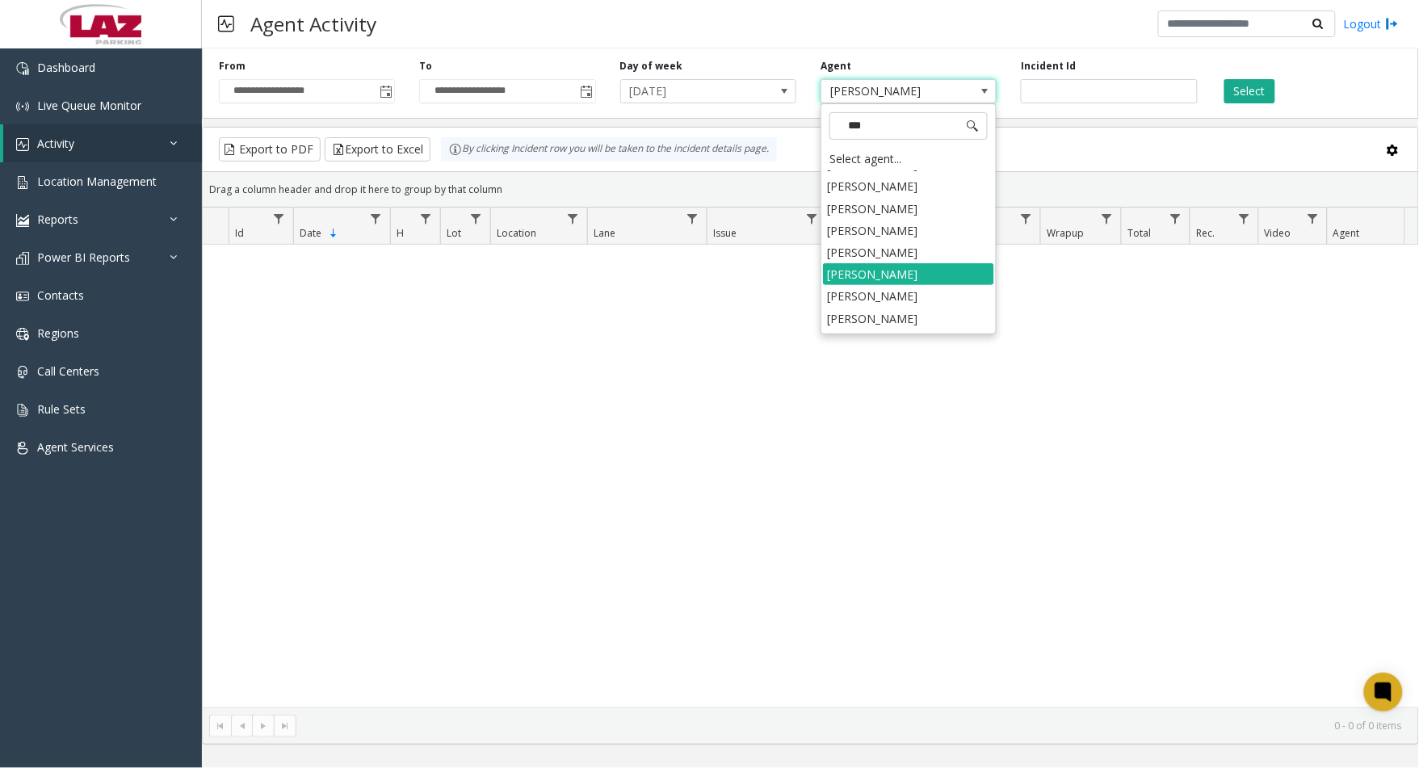
type input "****"
click at [930, 309] on li "[PERSON_NAME]" at bounding box center [908, 320] width 171 height 22
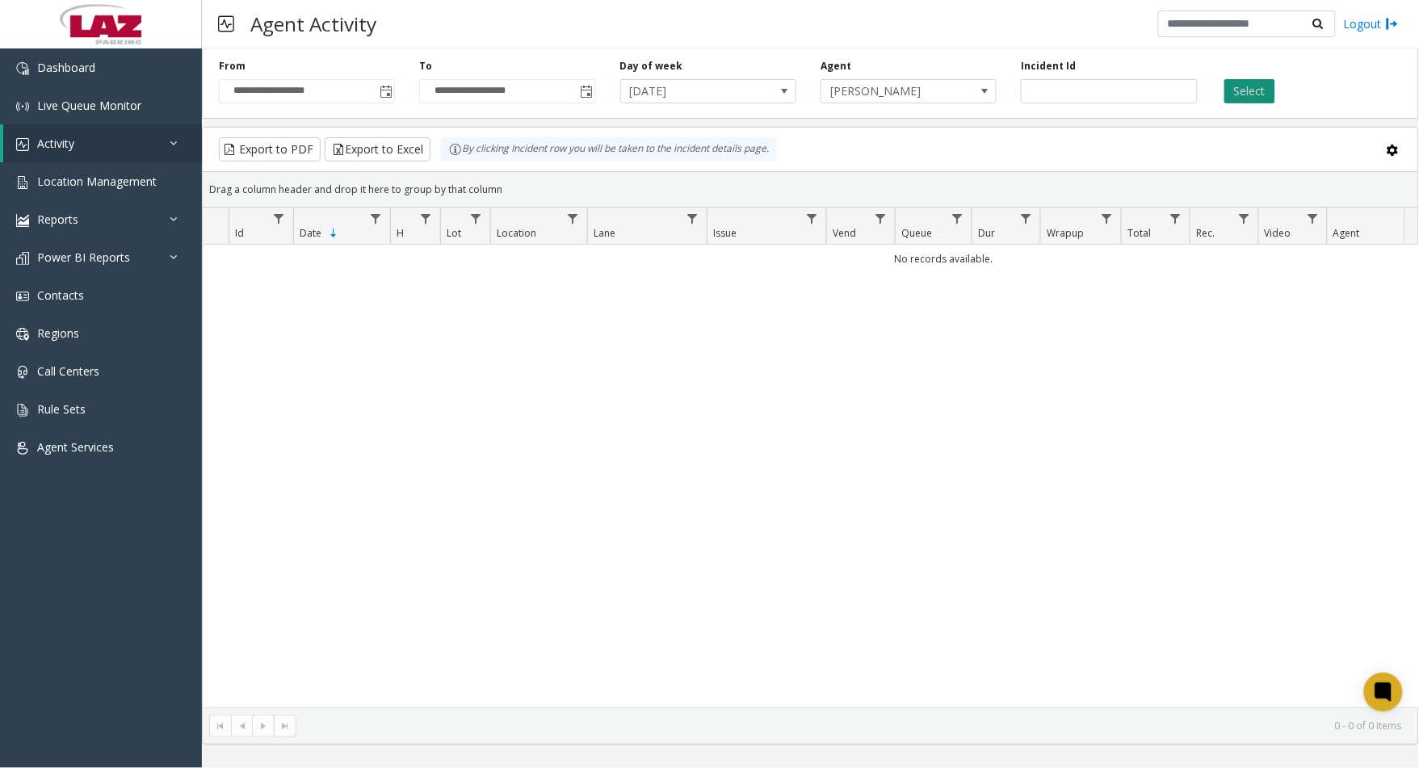
click at [1242, 86] on button "Select" at bounding box center [1250, 91] width 51 height 24
click at [380, 91] on span "Toggle popup" at bounding box center [386, 92] width 13 height 13
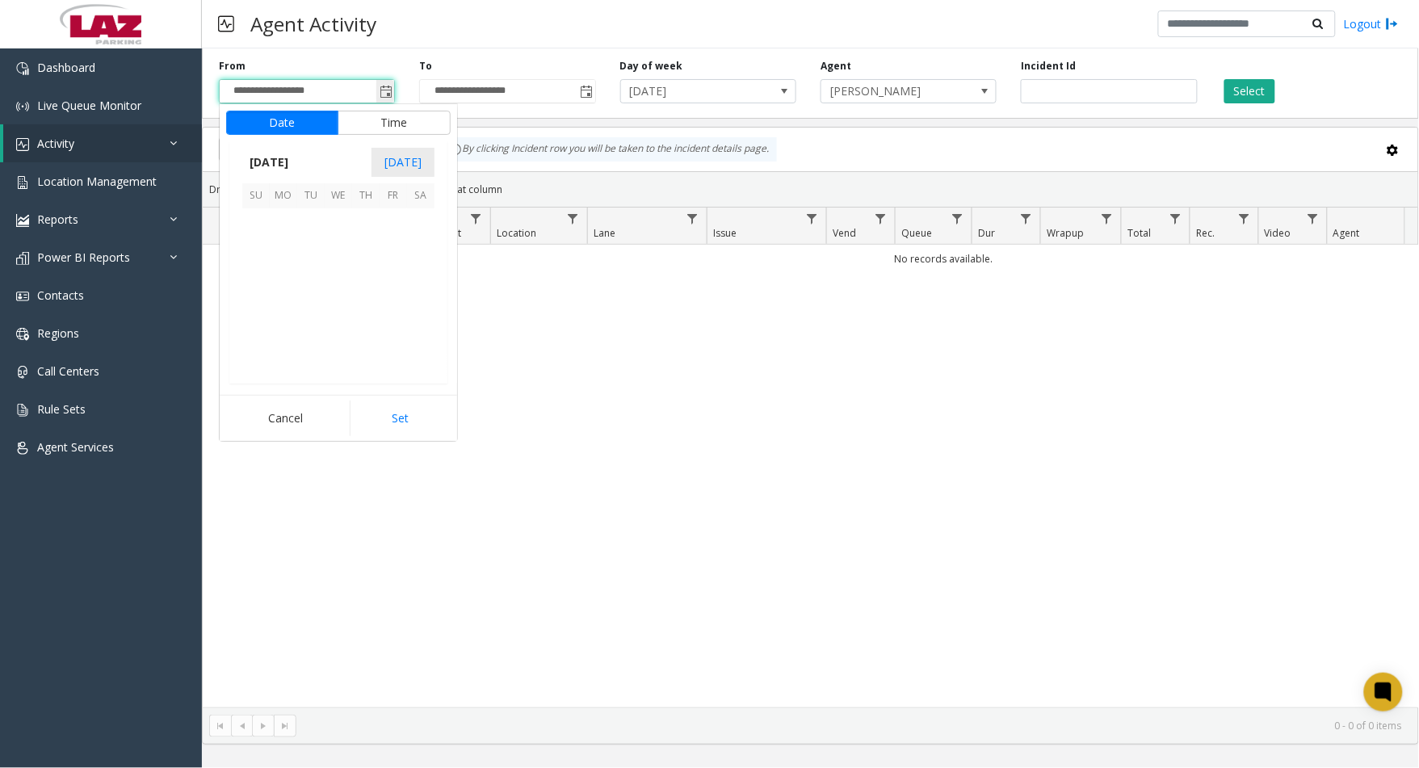
scroll to position [289687, 0]
click at [414, 279] on span "16" at bounding box center [420, 276] width 27 height 27
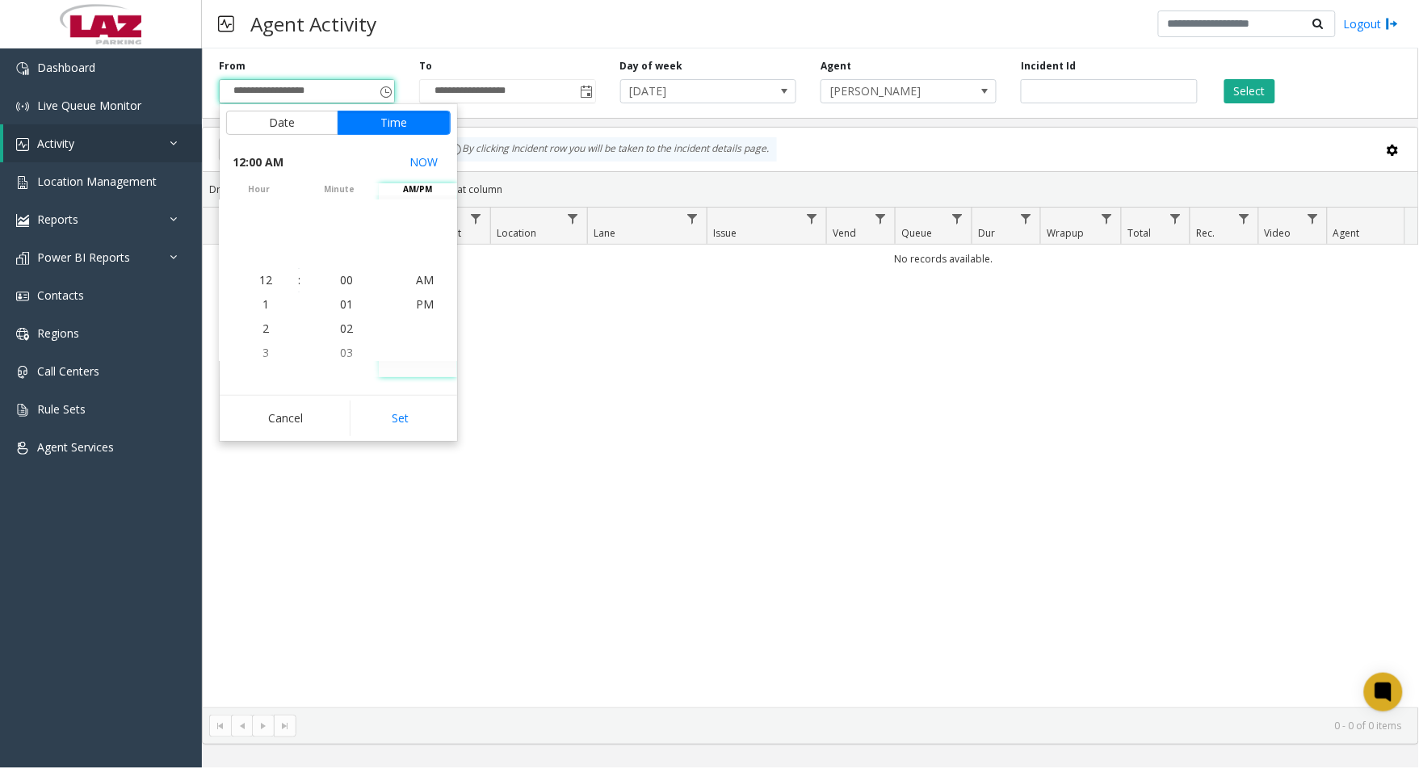
click at [1223, 92] on div "Select" at bounding box center [1310, 81] width 200 height 44
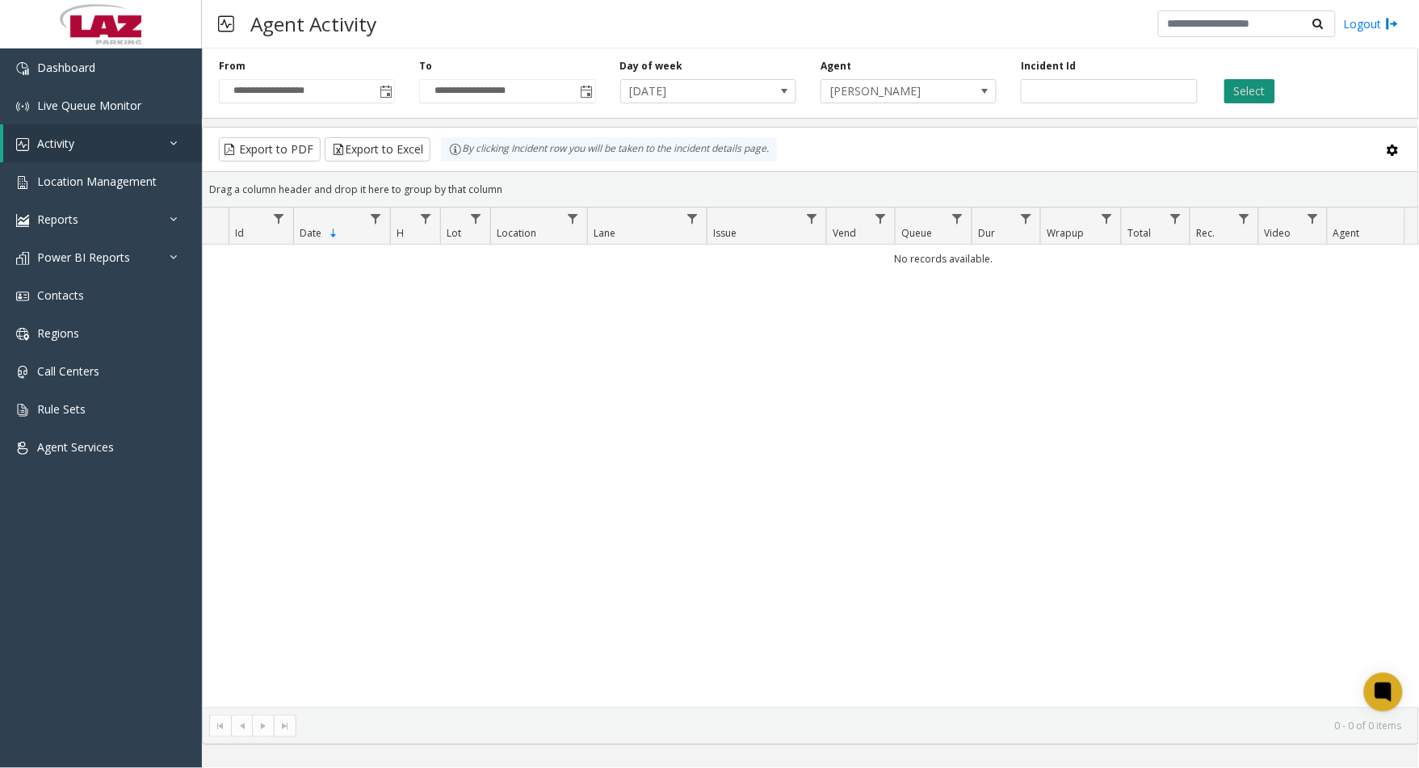
click at [1255, 85] on button "Select" at bounding box center [1250, 91] width 51 height 24
click at [765, 90] on span "[DATE]" at bounding box center [708, 91] width 176 height 24
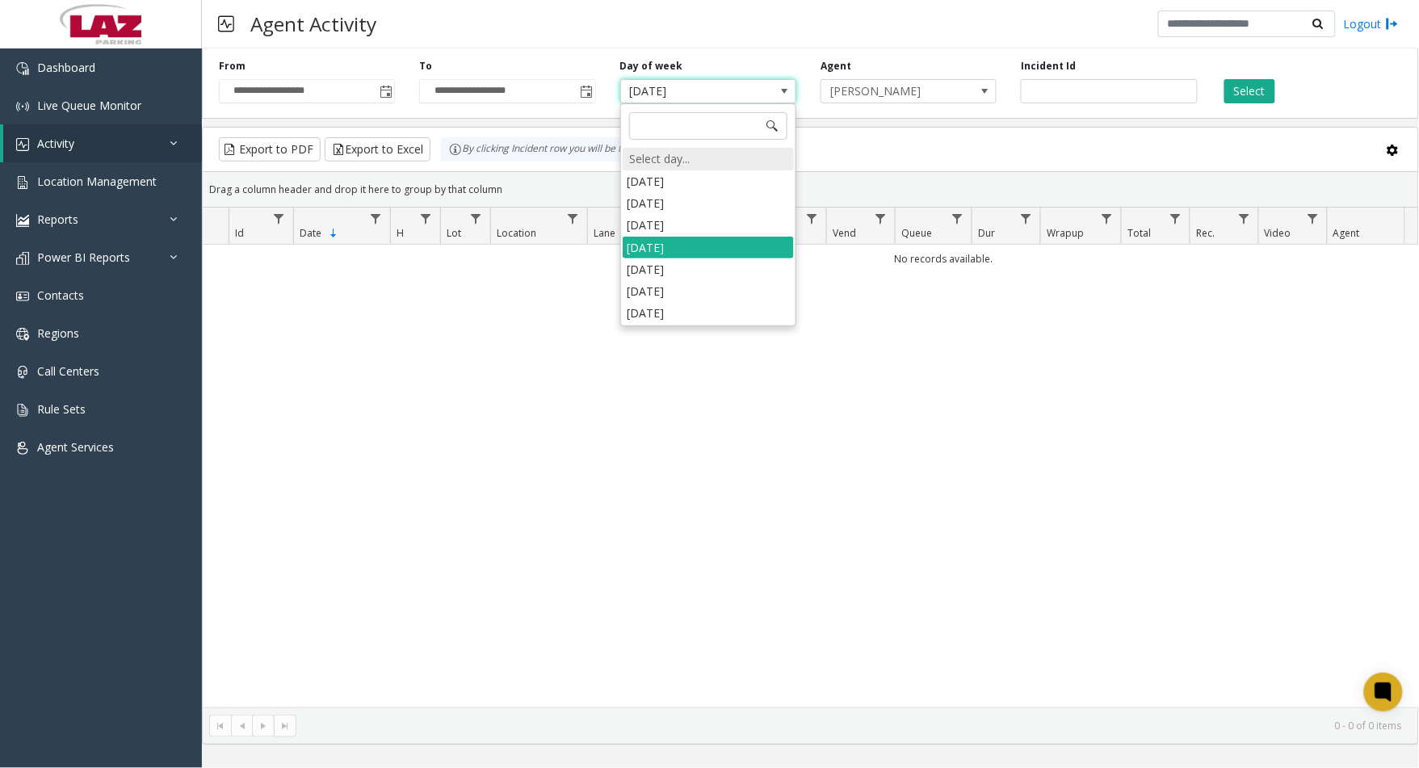
click at [684, 164] on div "Select day..." at bounding box center [708, 159] width 171 height 23
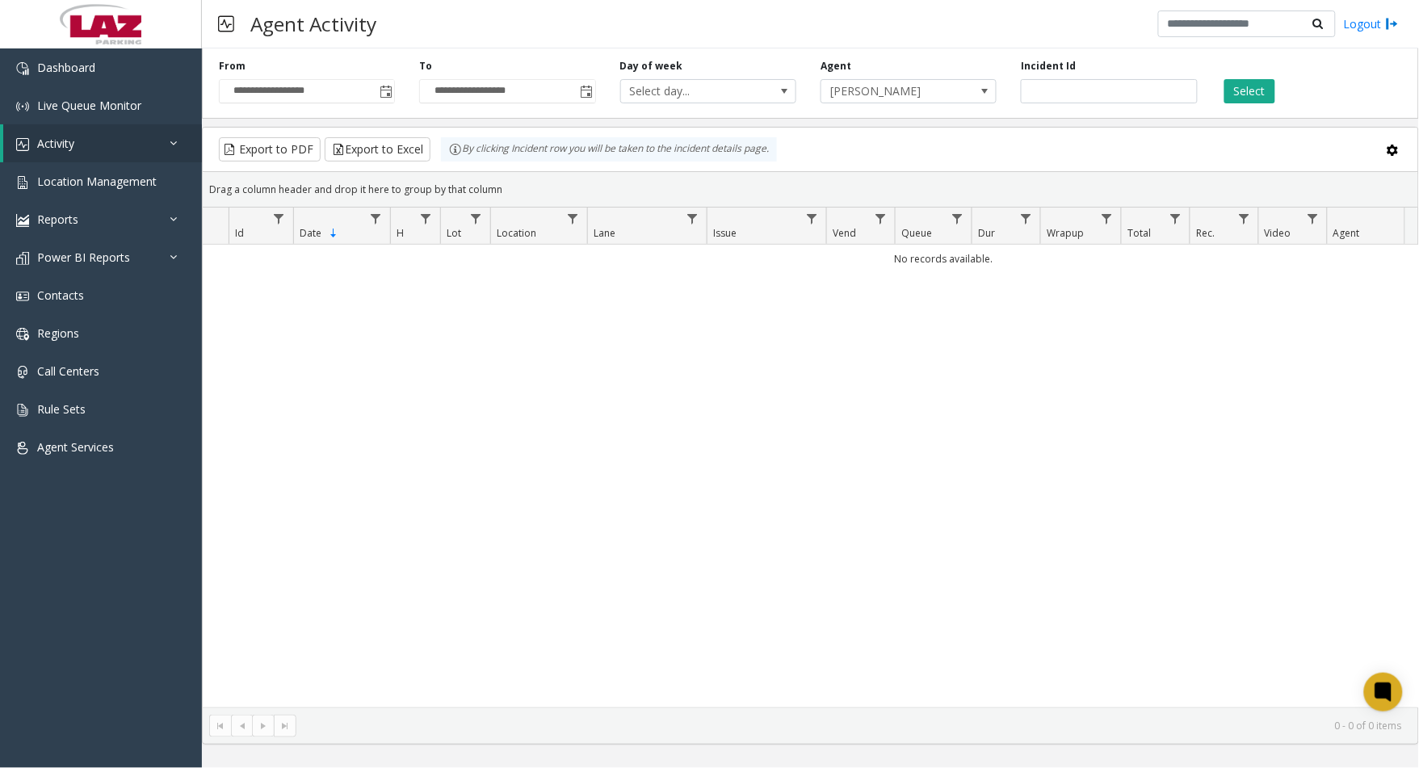
click at [1279, 81] on div "Select" at bounding box center [1310, 81] width 200 height 44
click at [1257, 94] on button "Select" at bounding box center [1250, 91] width 51 height 24
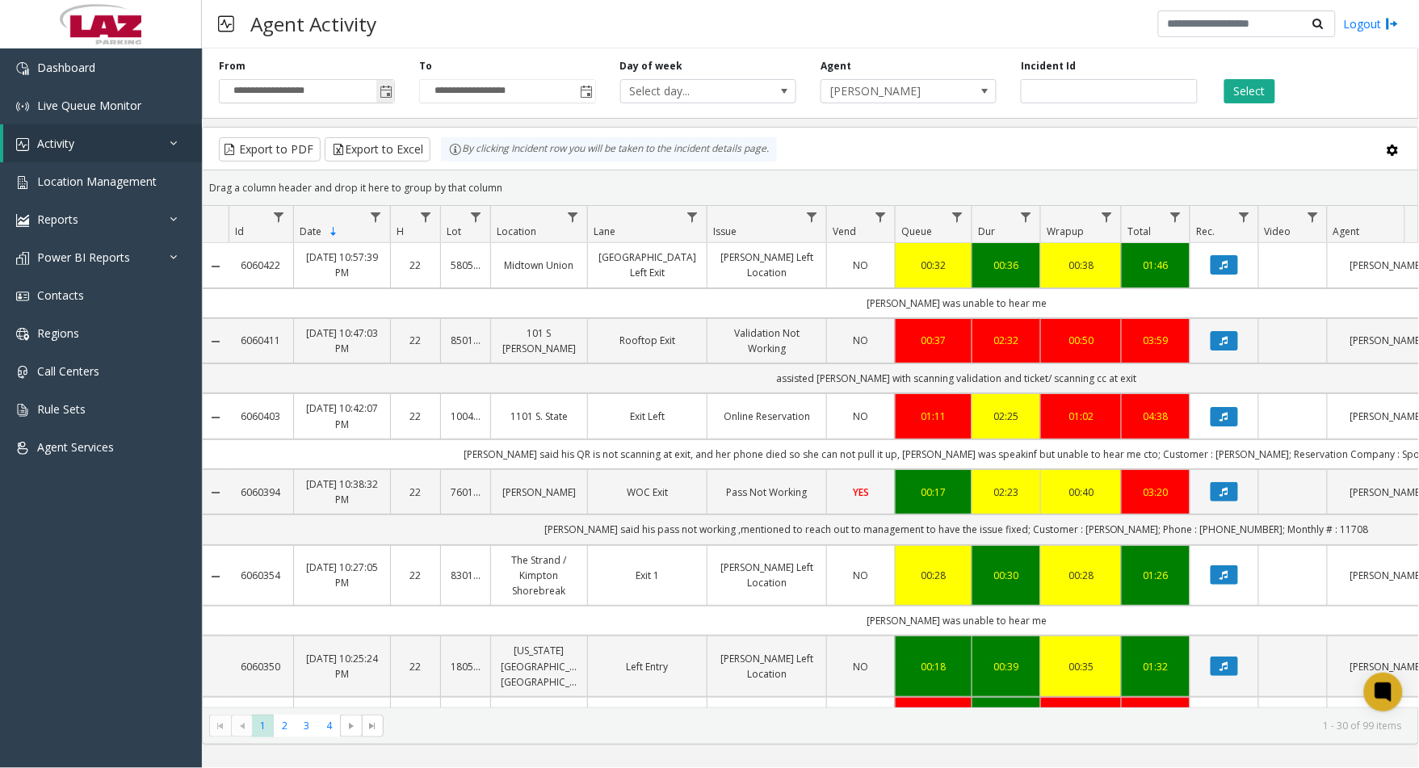
click at [383, 95] on span "Toggle popup" at bounding box center [386, 92] width 13 height 13
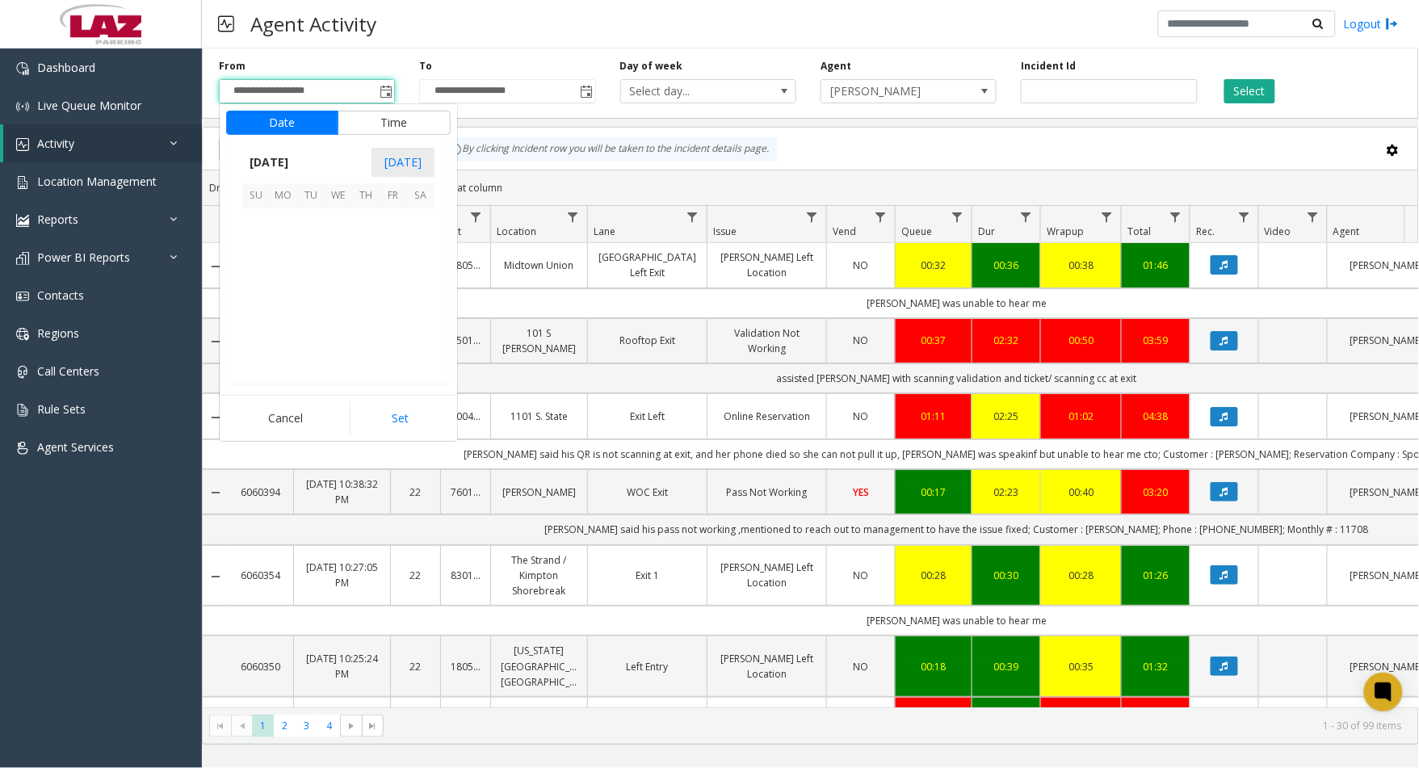
scroll to position [289687, 0]
click at [263, 304] on span "17" at bounding box center [255, 304] width 27 height 27
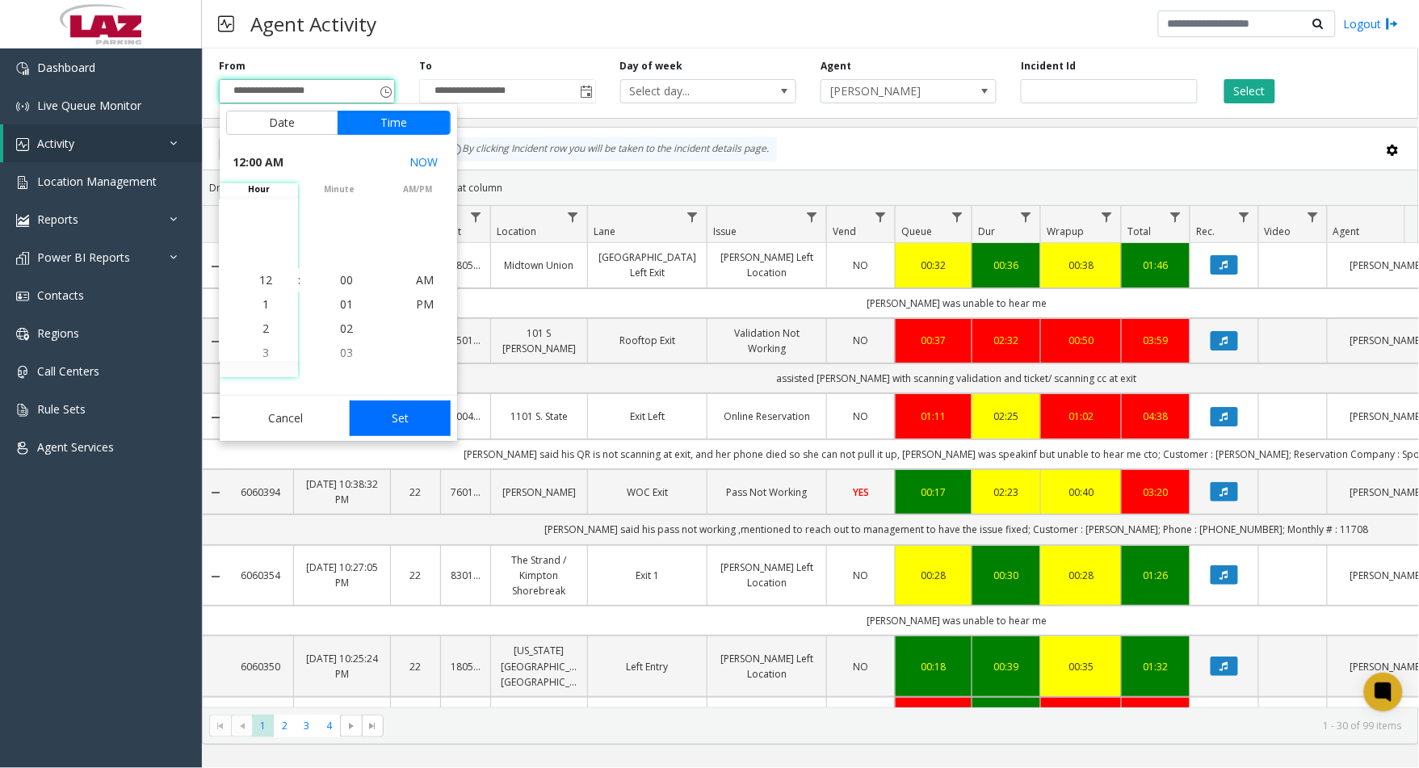
click at [401, 404] on button "Set" at bounding box center [401, 419] width 102 height 36
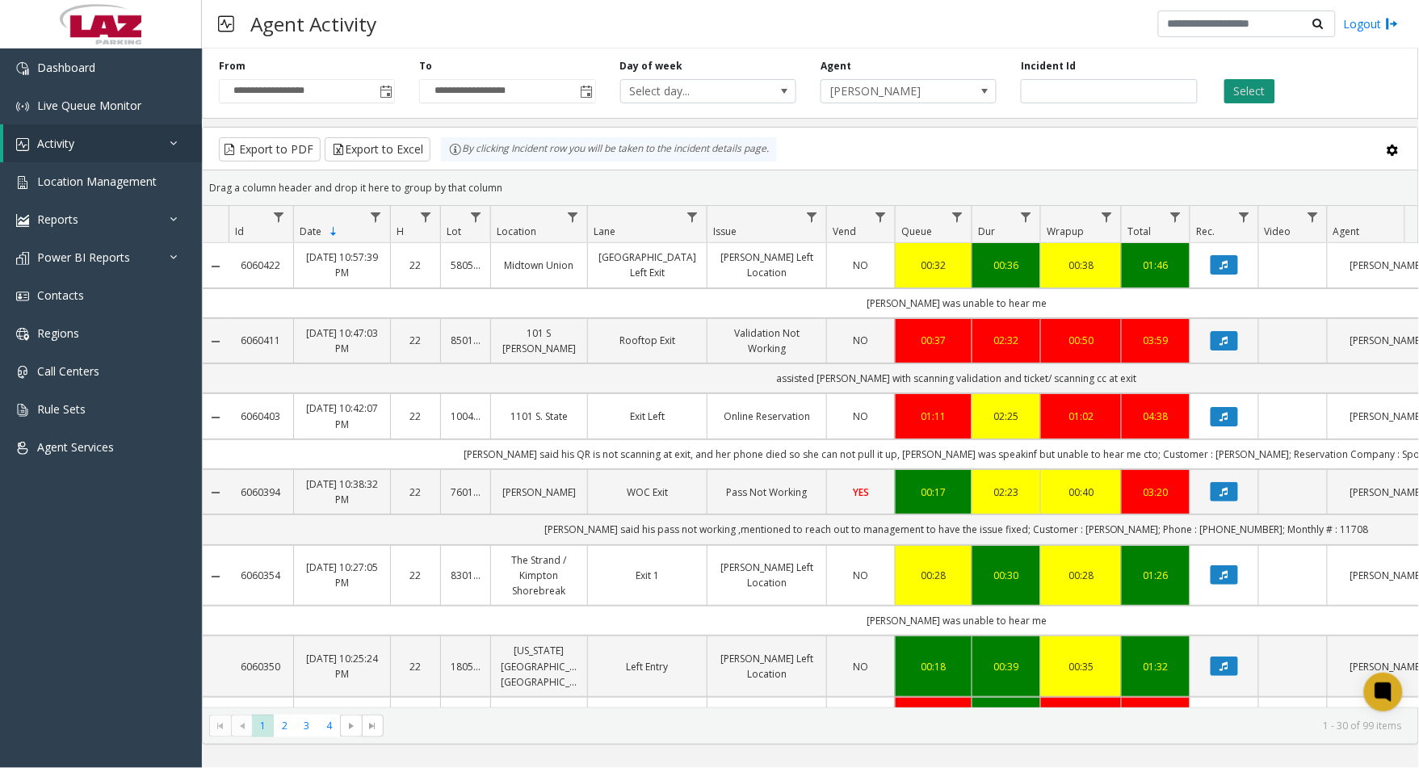
click at [1242, 98] on button "Select" at bounding box center [1250, 91] width 51 height 24
drag, startPoint x: 32, startPoint y: 559, endPoint x: 44, endPoint y: 512, distance: 48.2
click at [33, 559] on div "Dashboard Live Queue Monitor Activity Daily Activity Lane Activity Agent Activi…" at bounding box center [101, 401] width 202 height 707
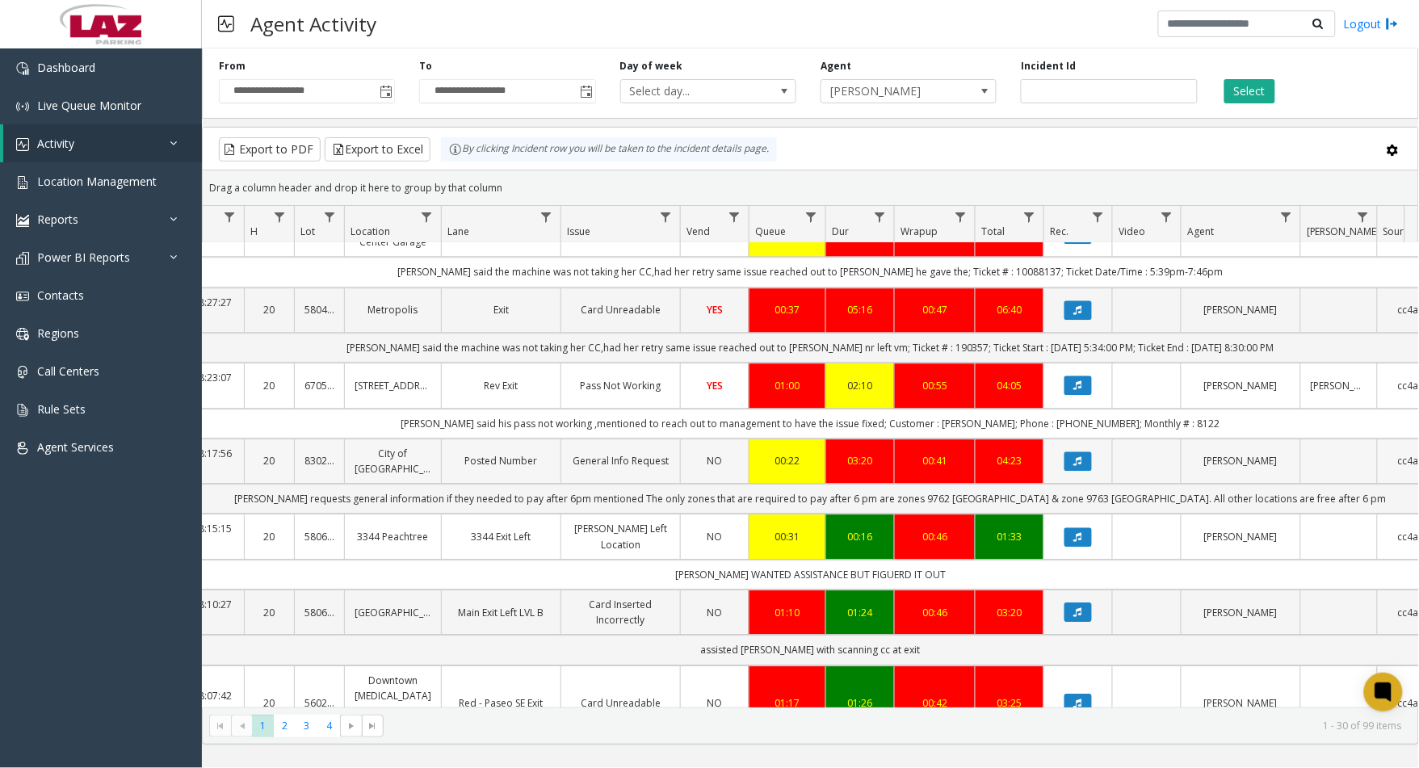
scroll to position [1214, 146]
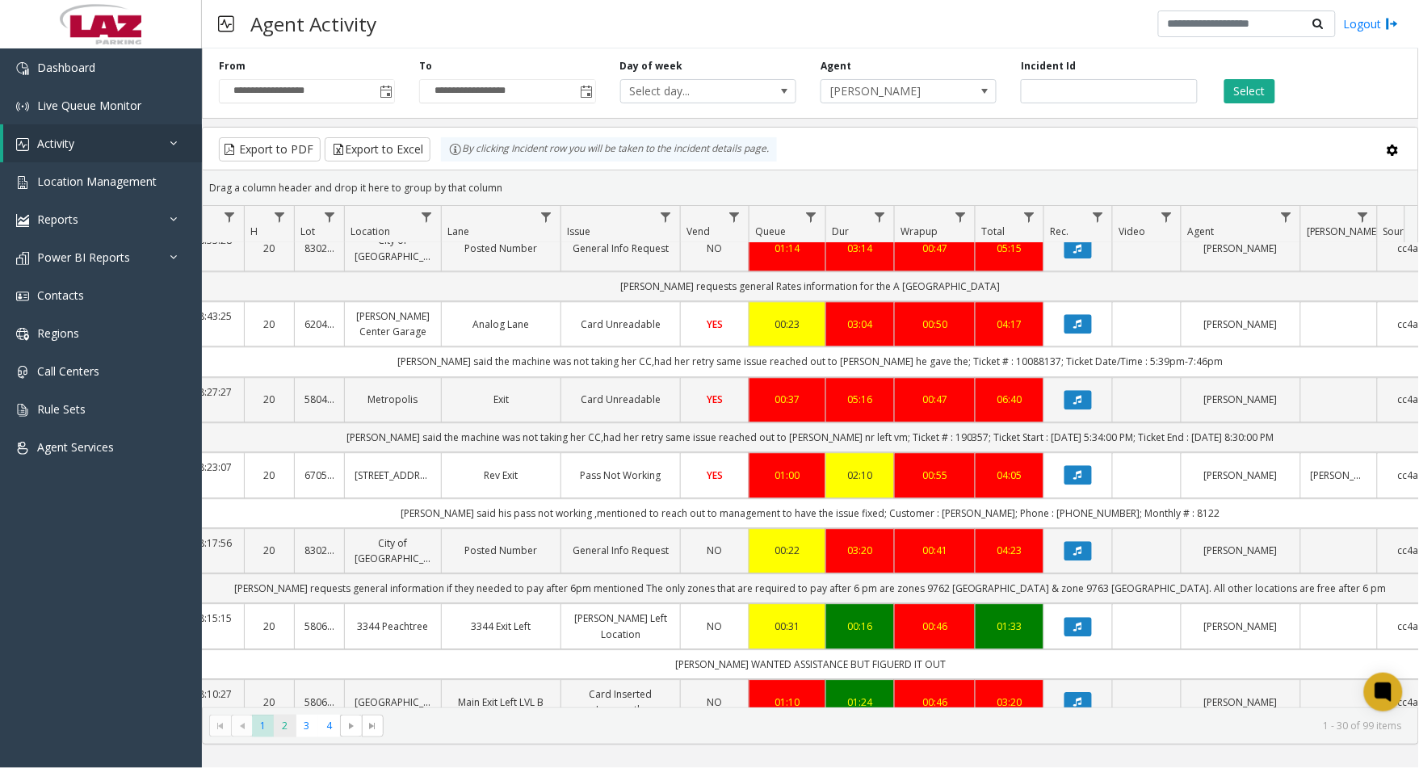
click at [278, 732] on span "2" at bounding box center [285, 726] width 22 height 22
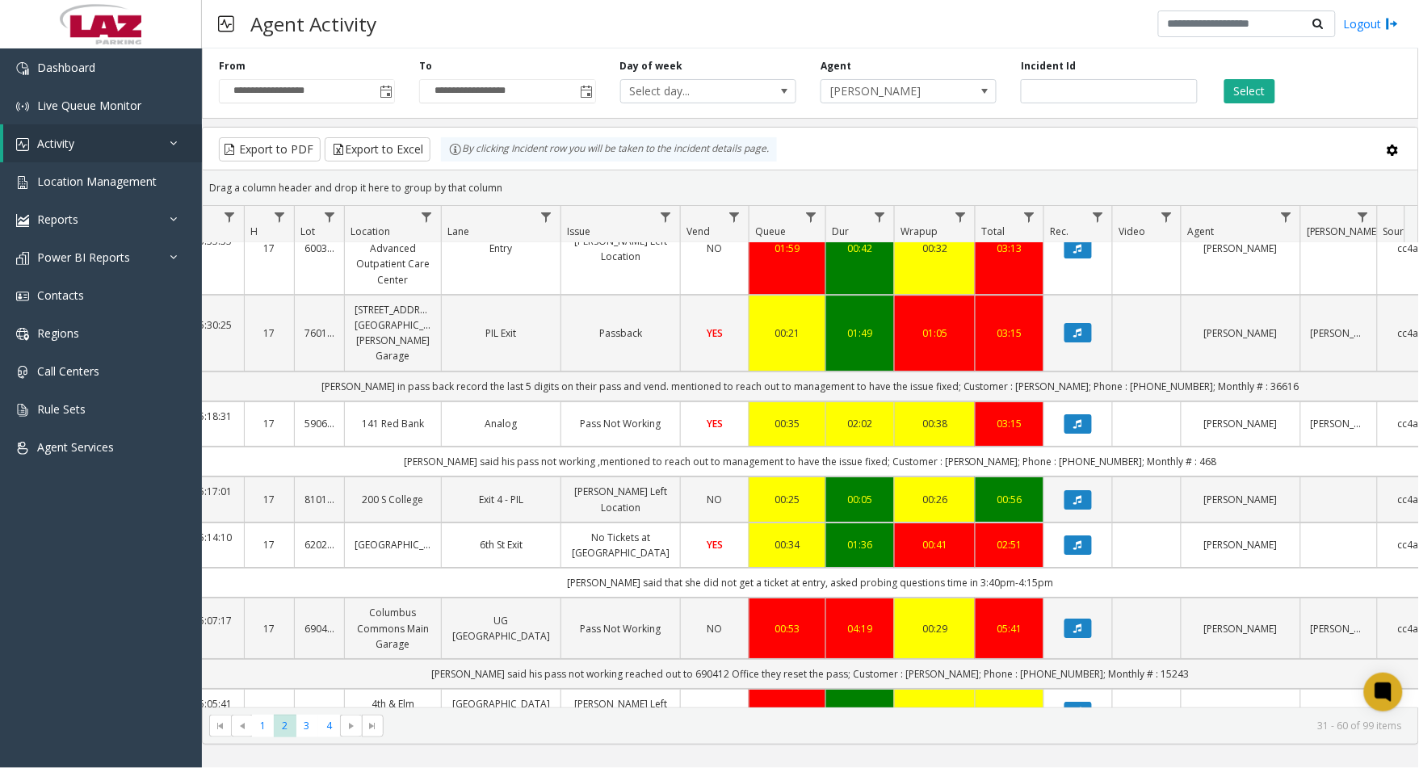
scroll to position [1571, 146]
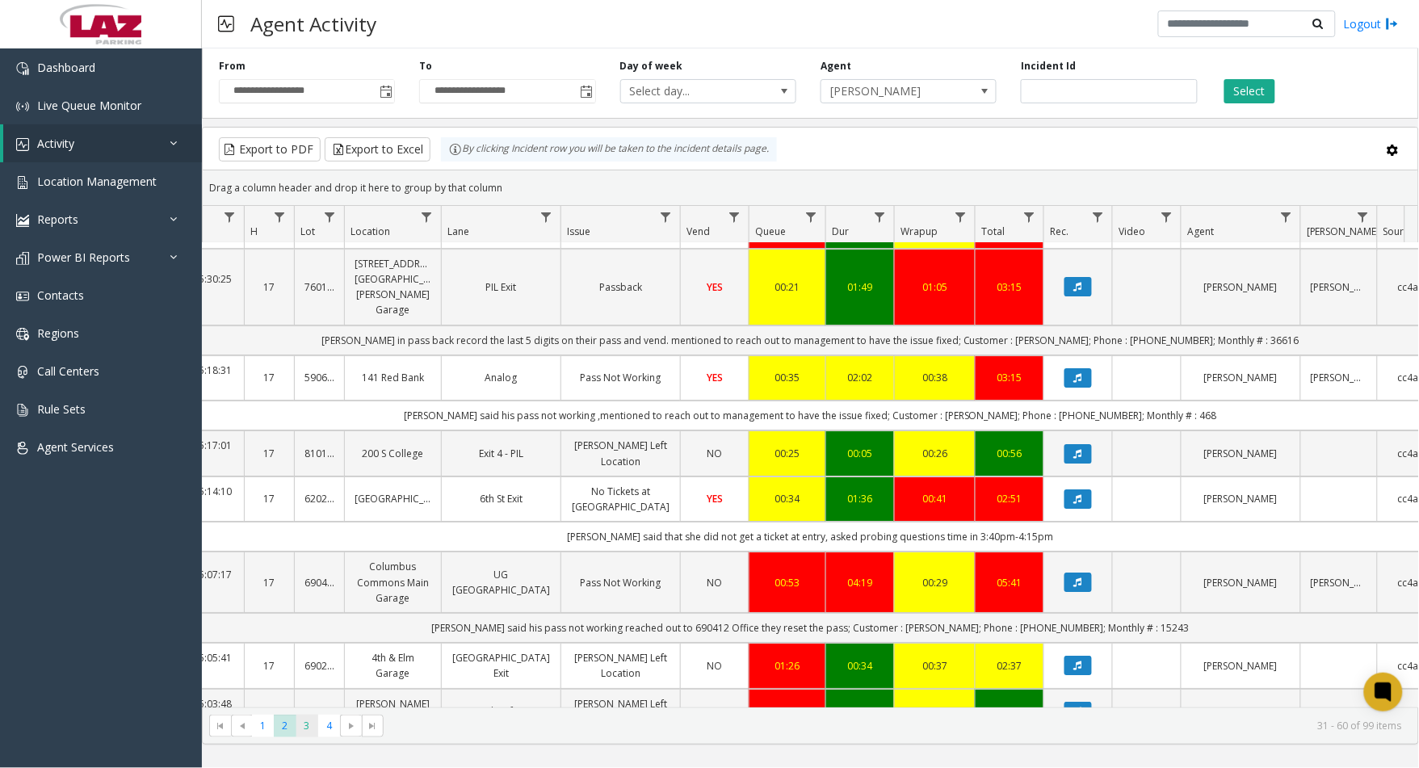
click at [311, 737] on span "3" at bounding box center [307, 726] width 22 height 22
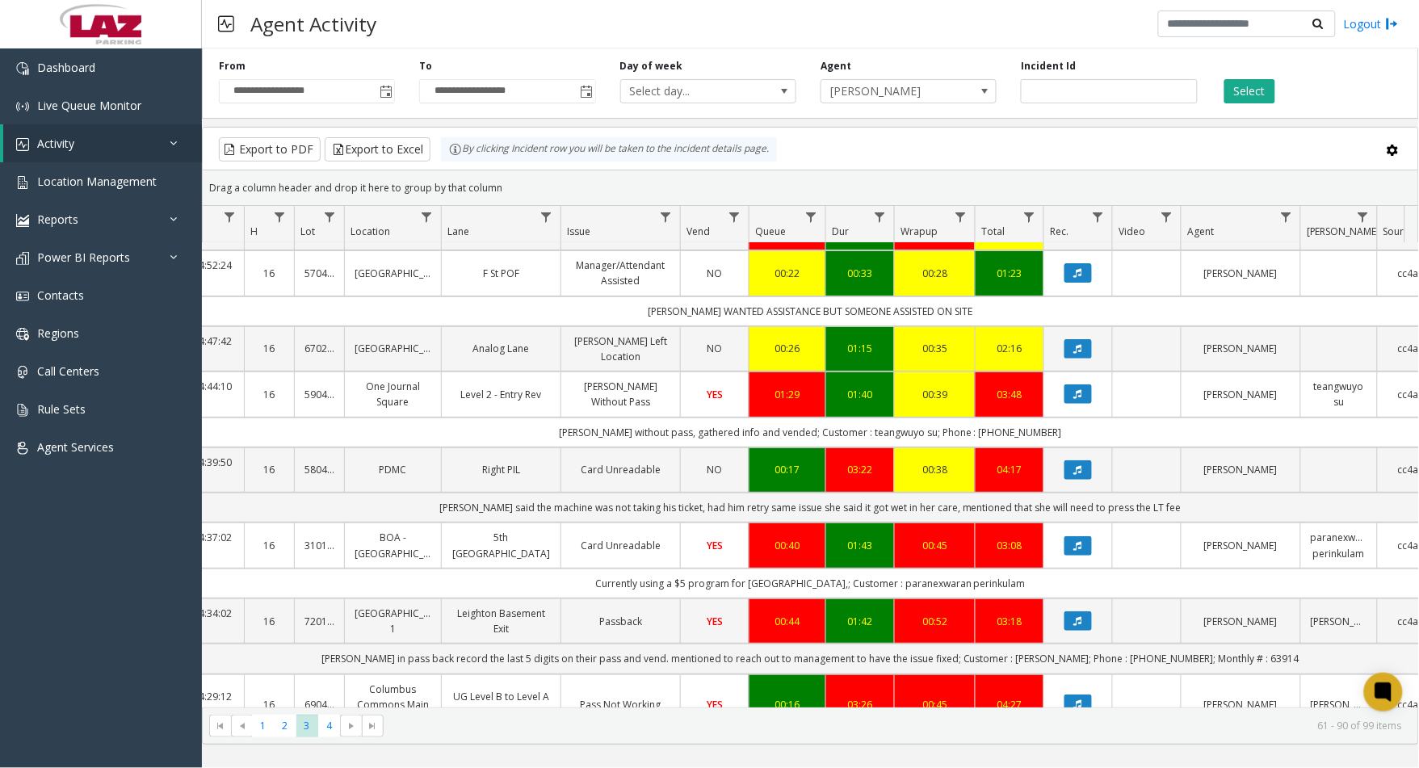
scroll to position [0, 146]
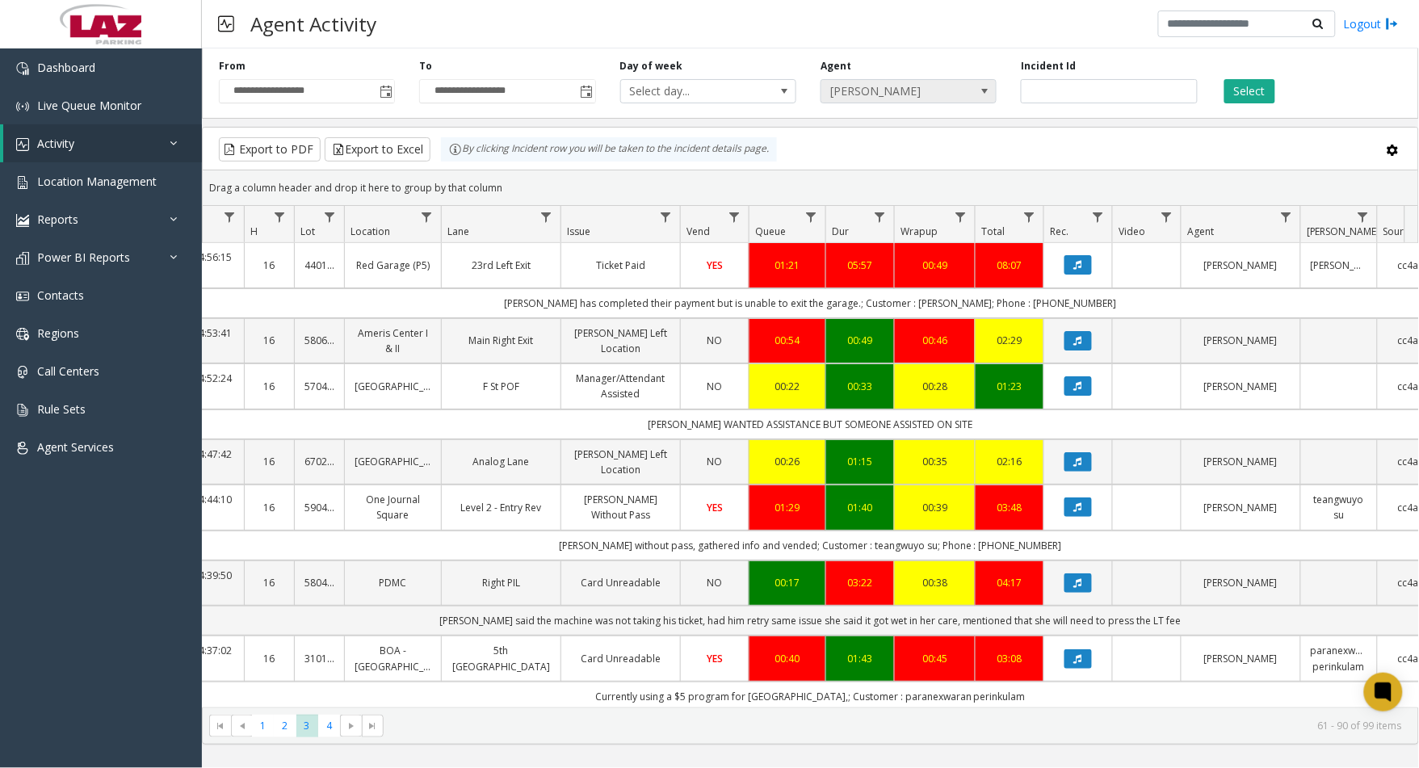
click at [919, 85] on span "[PERSON_NAME]" at bounding box center [892, 91] width 140 height 23
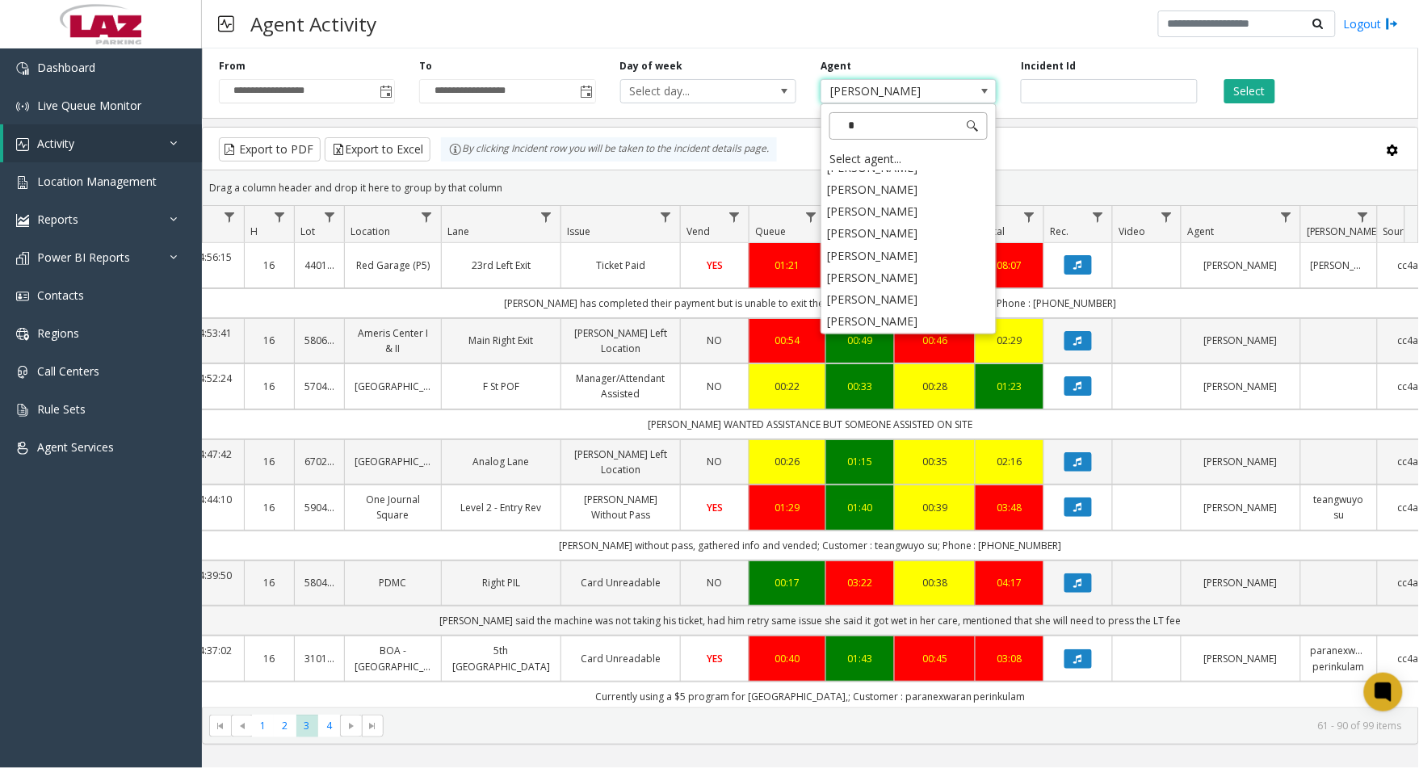
scroll to position [0, 0]
type input "***"
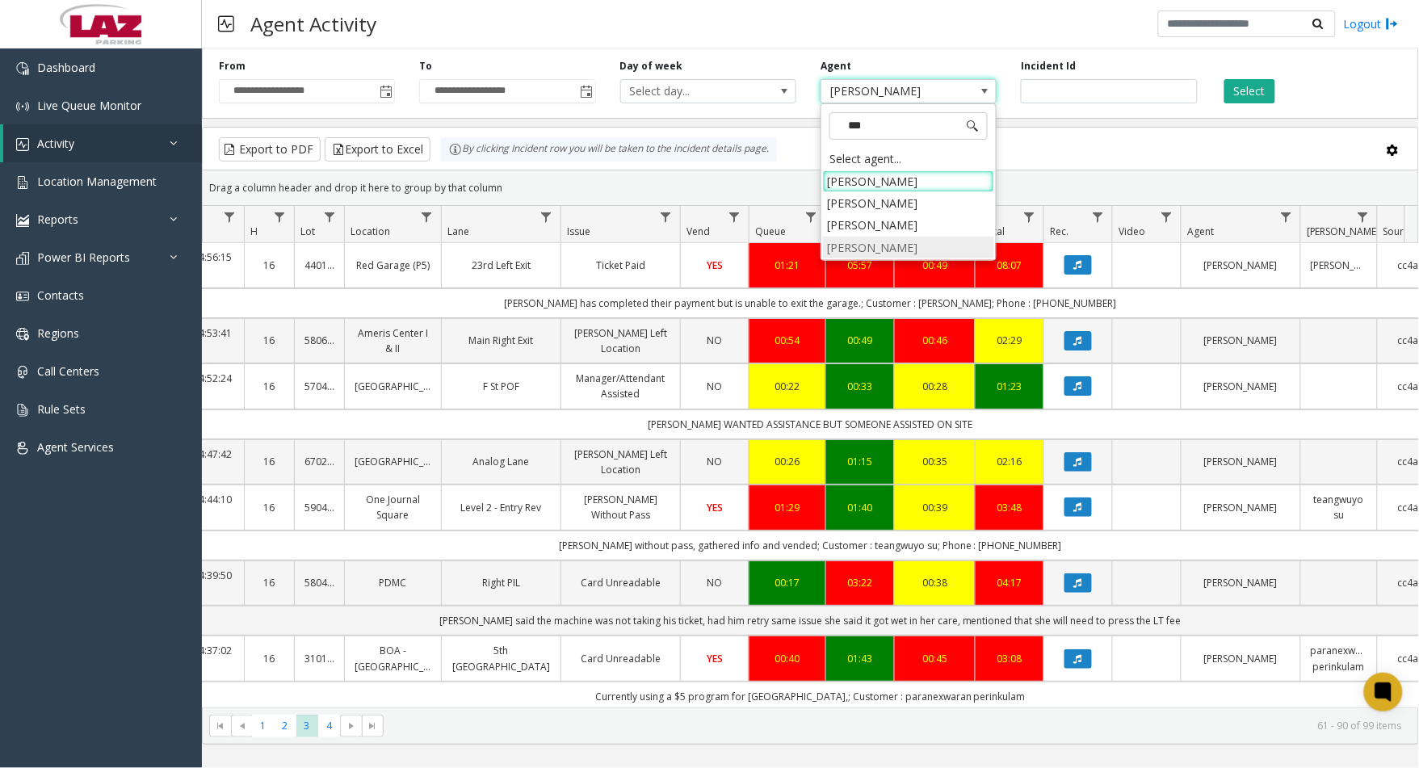
click at [853, 248] on li "[PERSON_NAME]" at bounding box center [908, 248] width 171 height 22
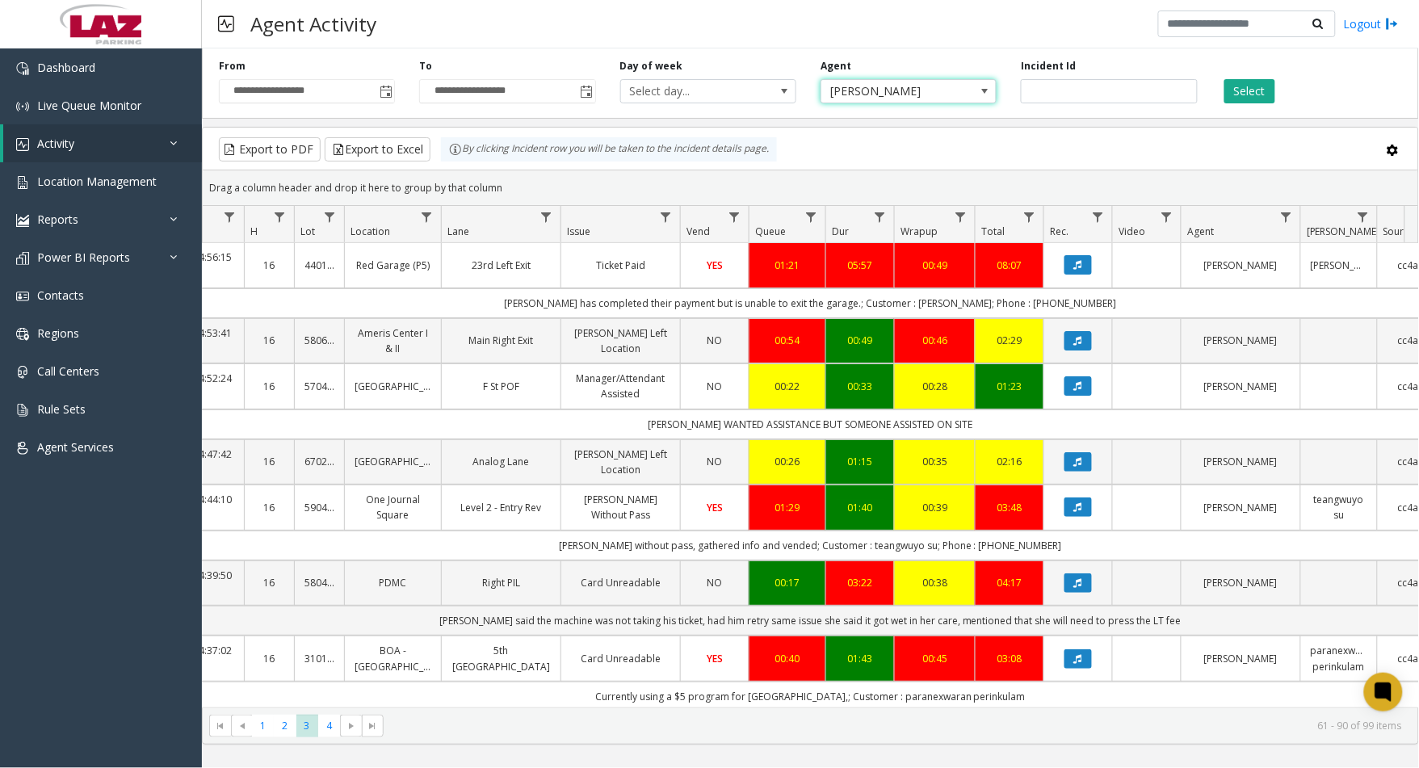
click at [1275, 84] on div "Select" at bounding box center [1310, 81] width 200 height 44
click at [1268, 90] on button "Select" at bounding box center [1250, 91] width 51 height 24
